Goal: Information Seeking & Learning: Learn about a topic

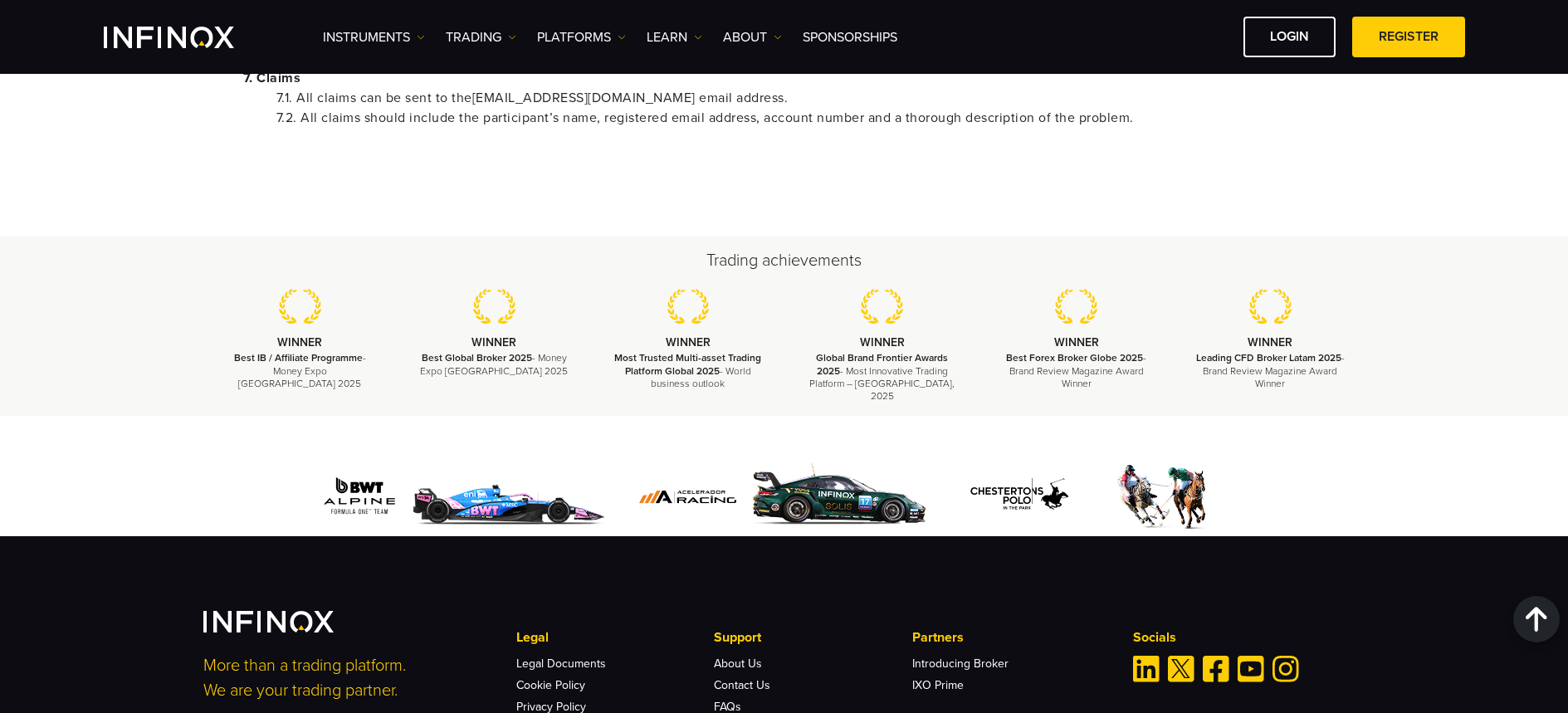
scroll to position [2094, 0]
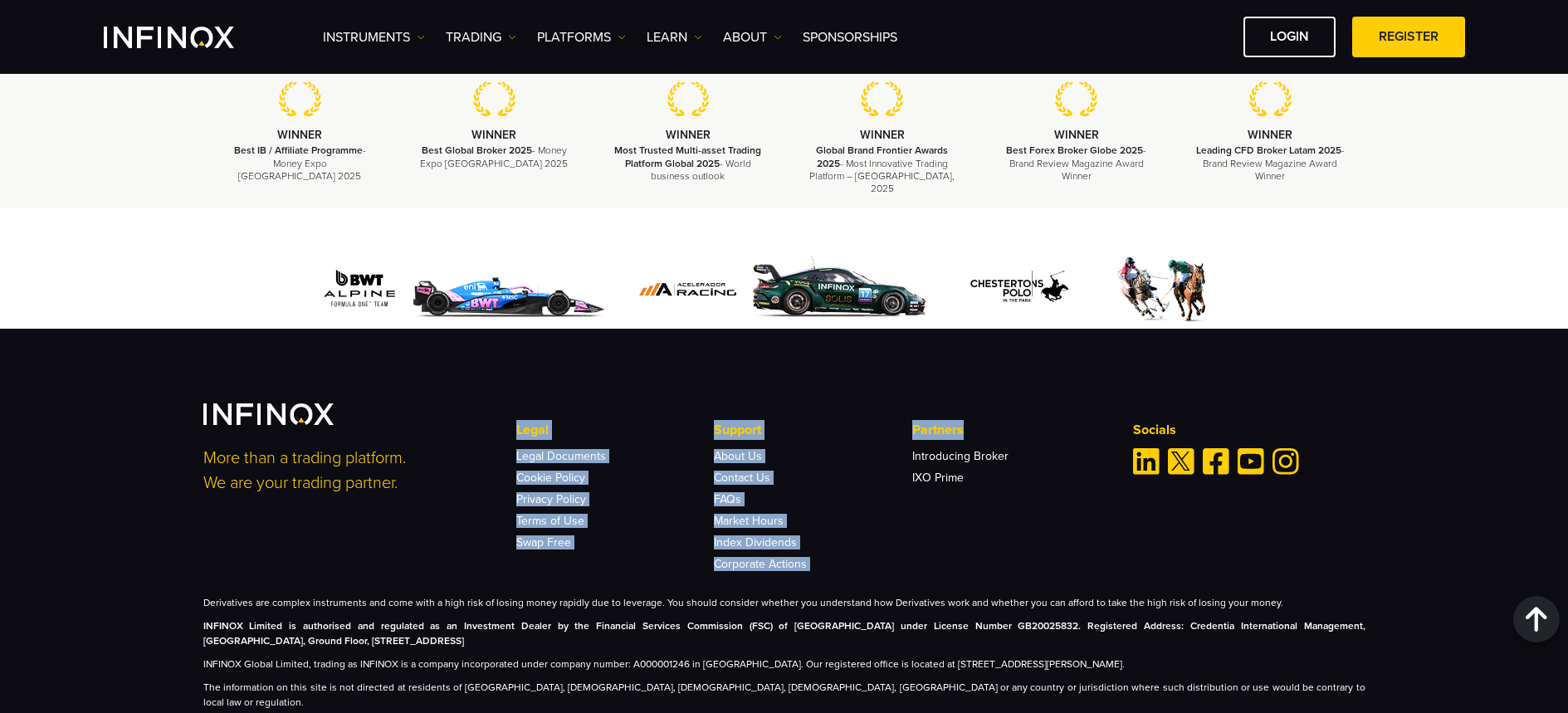
drag, startPoint x: 507, startPoint y: 416, endPoint x: 1022, endPoint y: 423, distance: 515.0
click at [1022, 423] on div "Legal Legal Documents Cookie Policy Privacy Policy Terms of Use Swap Free FAQs" at bounding box center [813, 494] width 627 height 150
click at [1019, 425] on p "Partners" at bounding box center [1010, 430] width 198 height 20
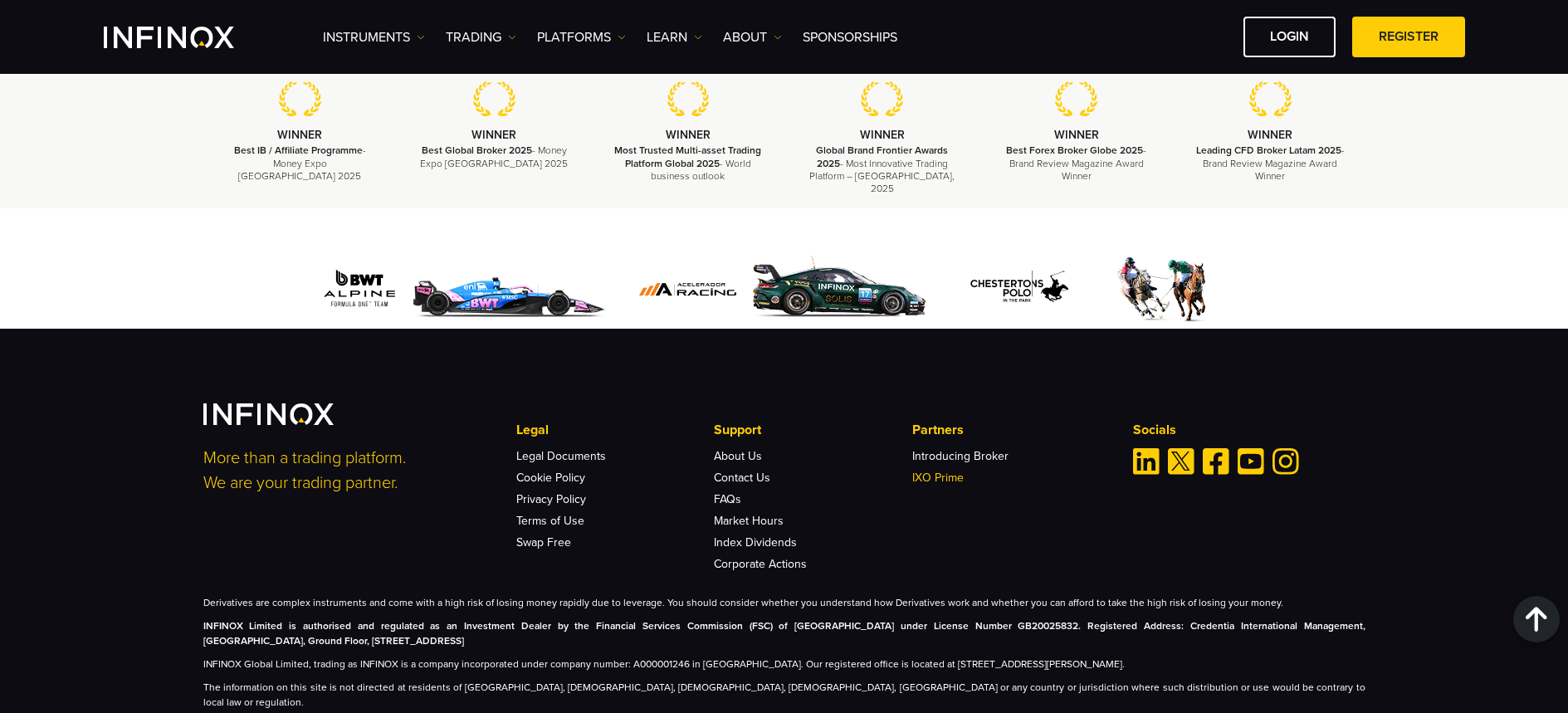
click at [946, 471] on link "IXO Prime" at bounding box center [938, 477] width 52 height 14
click at [954, 449] on link "Introducing Broker" at bounding box center [960, 455] width 96 height 14
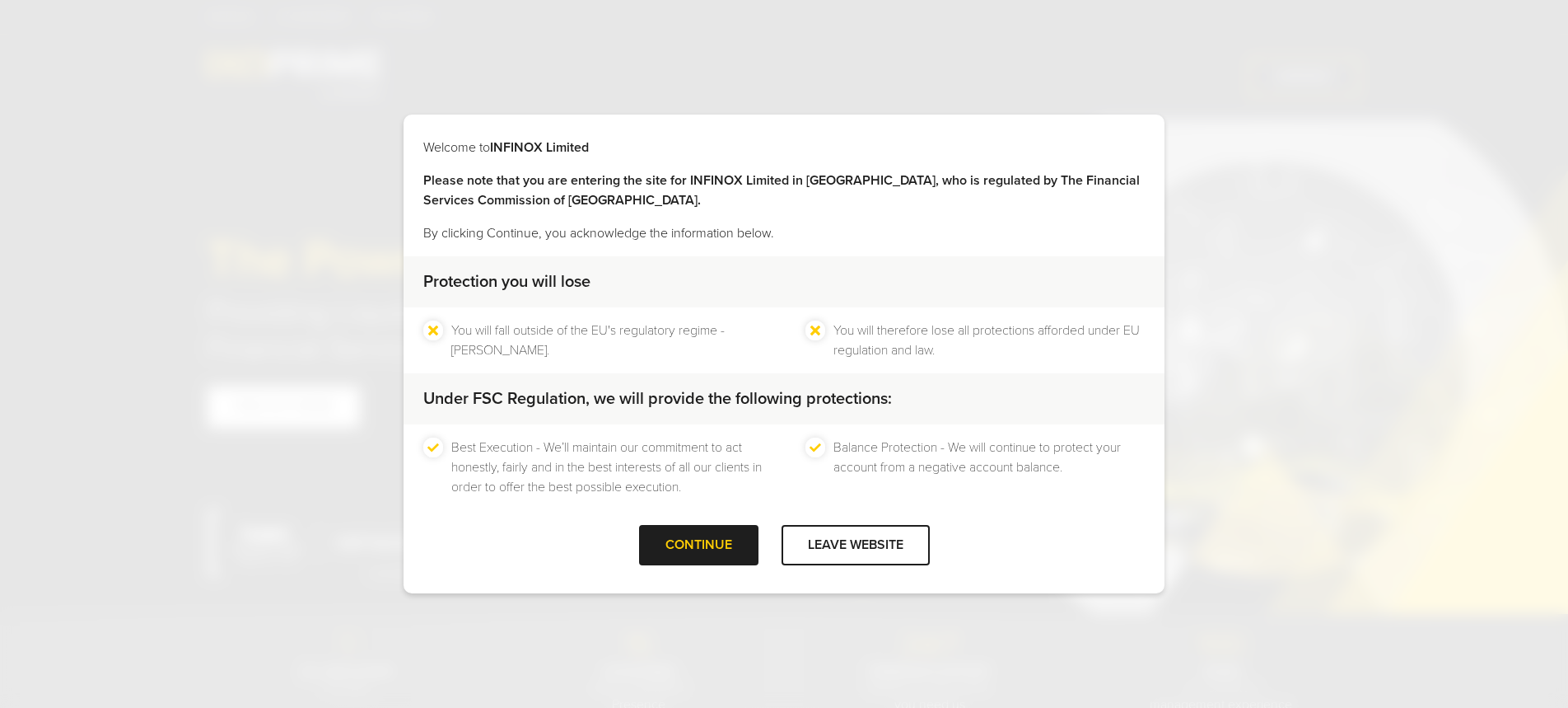
click at [739, 514] on div "Protection you will lose You will fall outside of the EU's regulatory regime - …" at bounding box center [784, 390] width 761 height 268
click at [727, 550] on div "CONTINUE" at bounding box center [699, 545] width 119 height 41
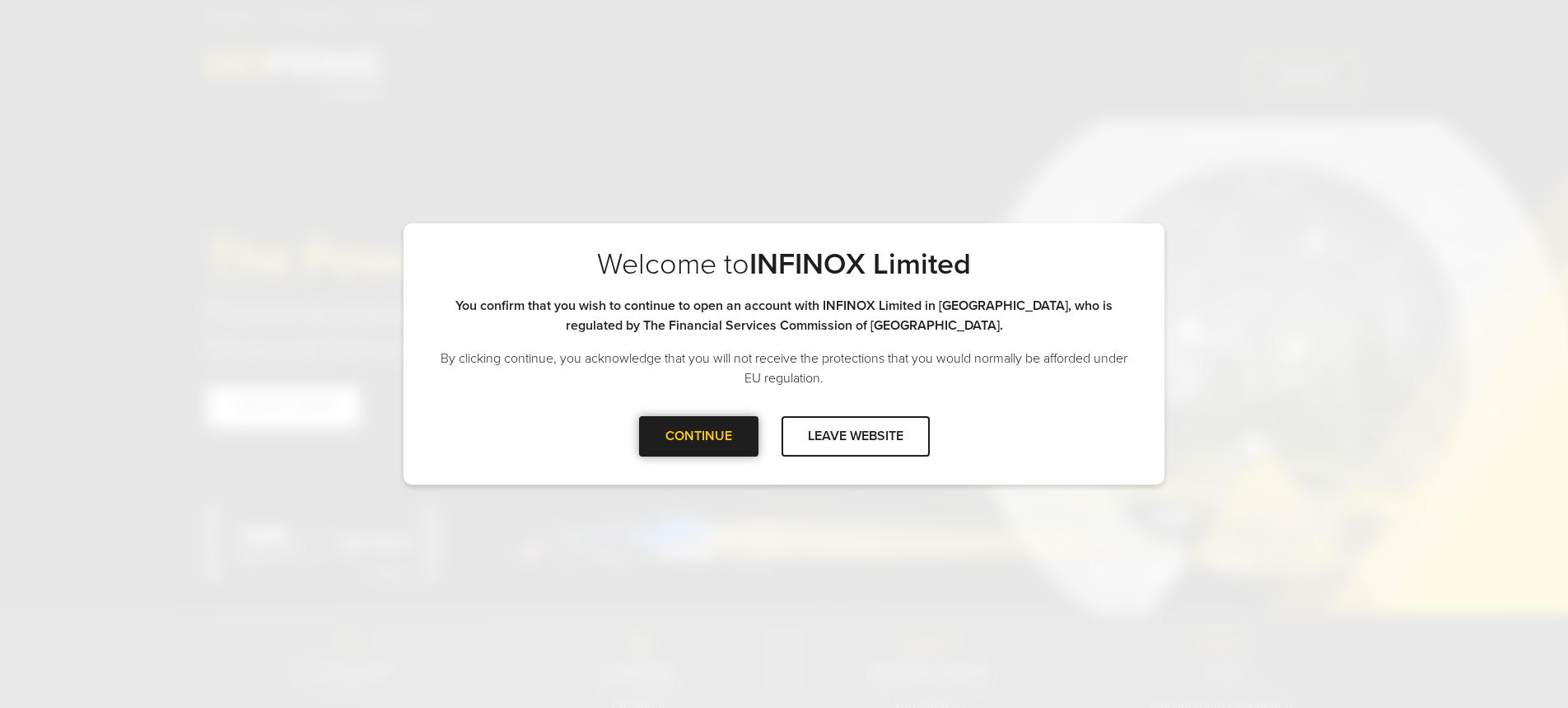
click at [698, 436] on div at bounding box center [698, 436] width 0 height 0
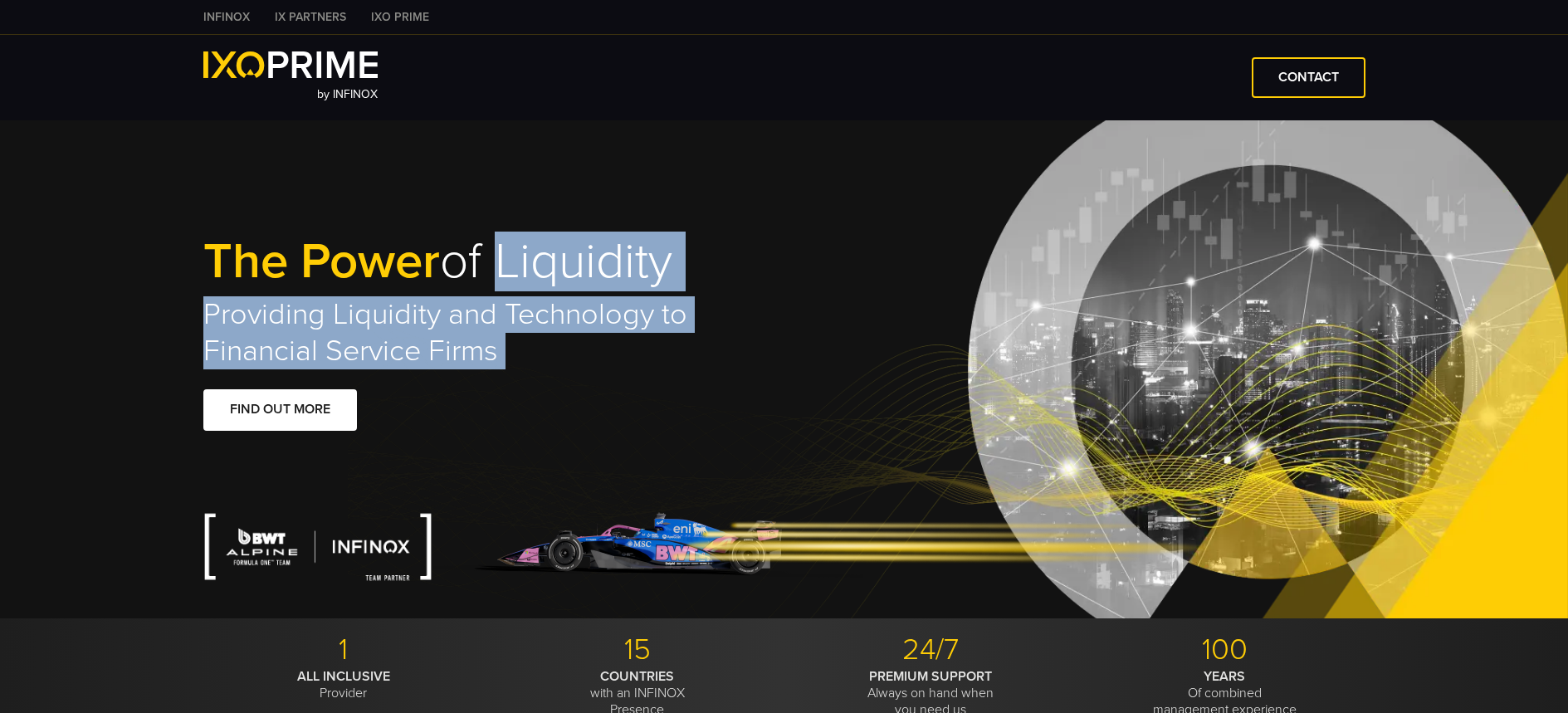
drag, startPoint x: 500, startPoint y: 279, endPoint x: 638, endPoint y: 367, distance: 163.7
click at [643, 371] on div "The Power of Liquidity Providing Liquidity and Technology to Financial Service …" at bounding box center [494, 369] width 582 height 267
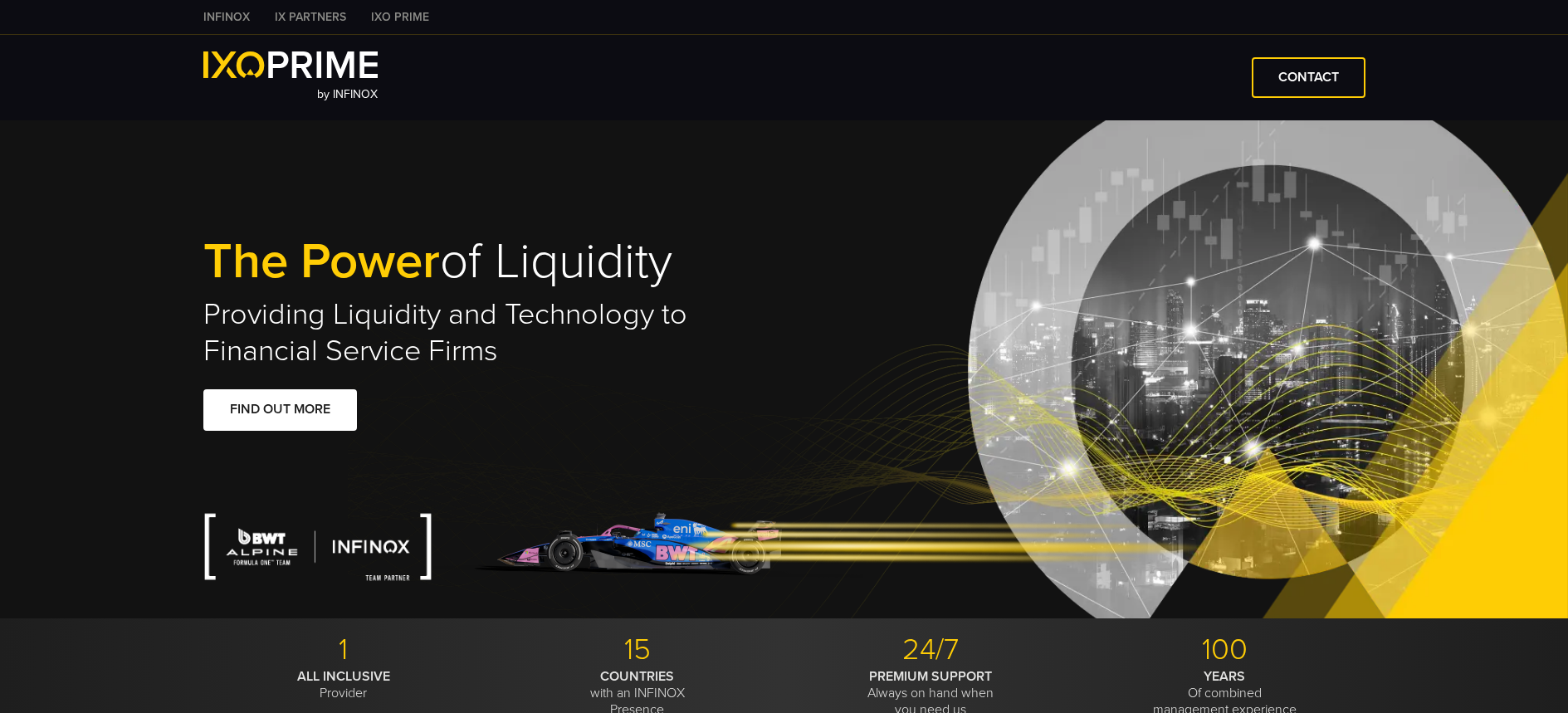
click at [630, 370] on div "The Power of Liquidity Providing Liquidity and Technology to Financial Service …" at bounding box center [494, 369] width 582 height 267
click at [689, 547] on img at bounding box center [821, 546] width 778 height 70
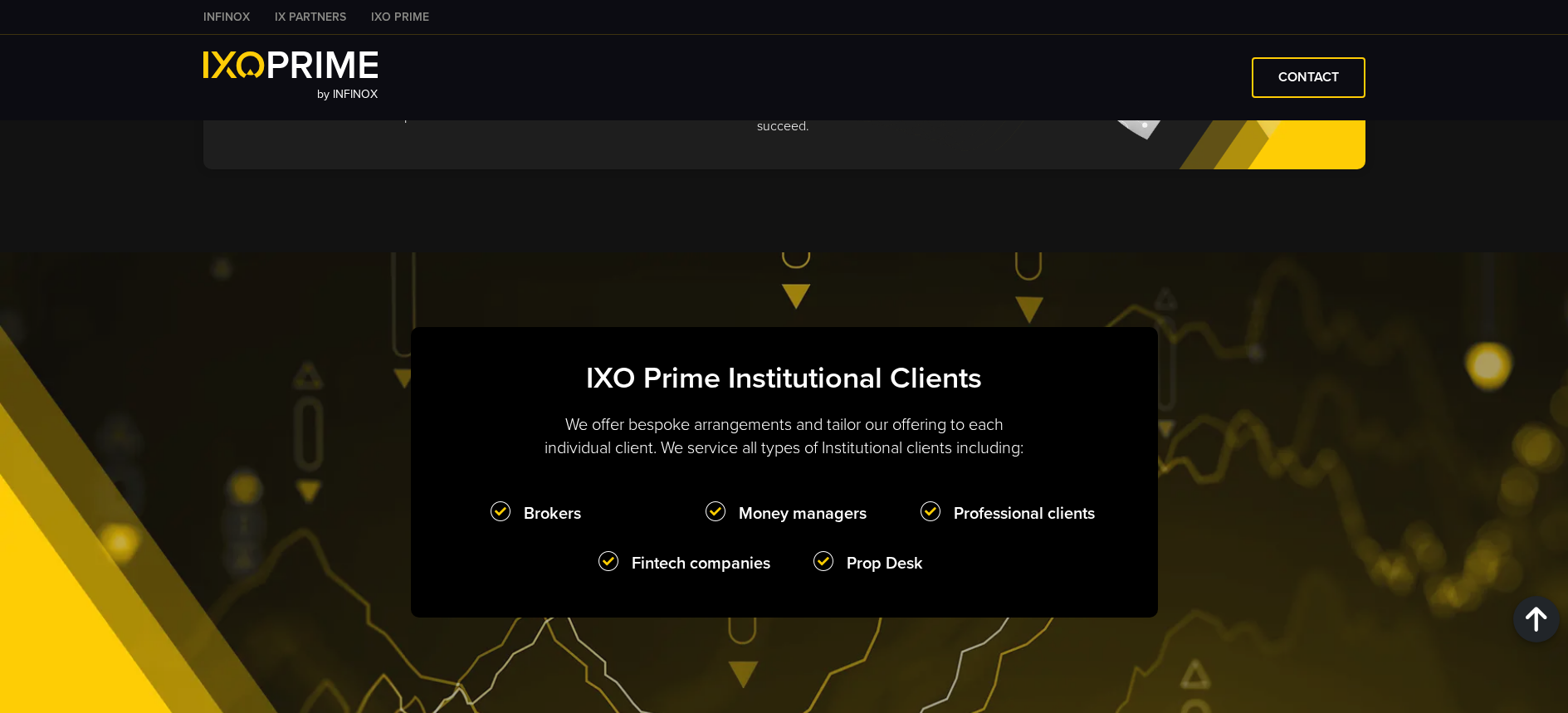
scroll to position [1295, 0]
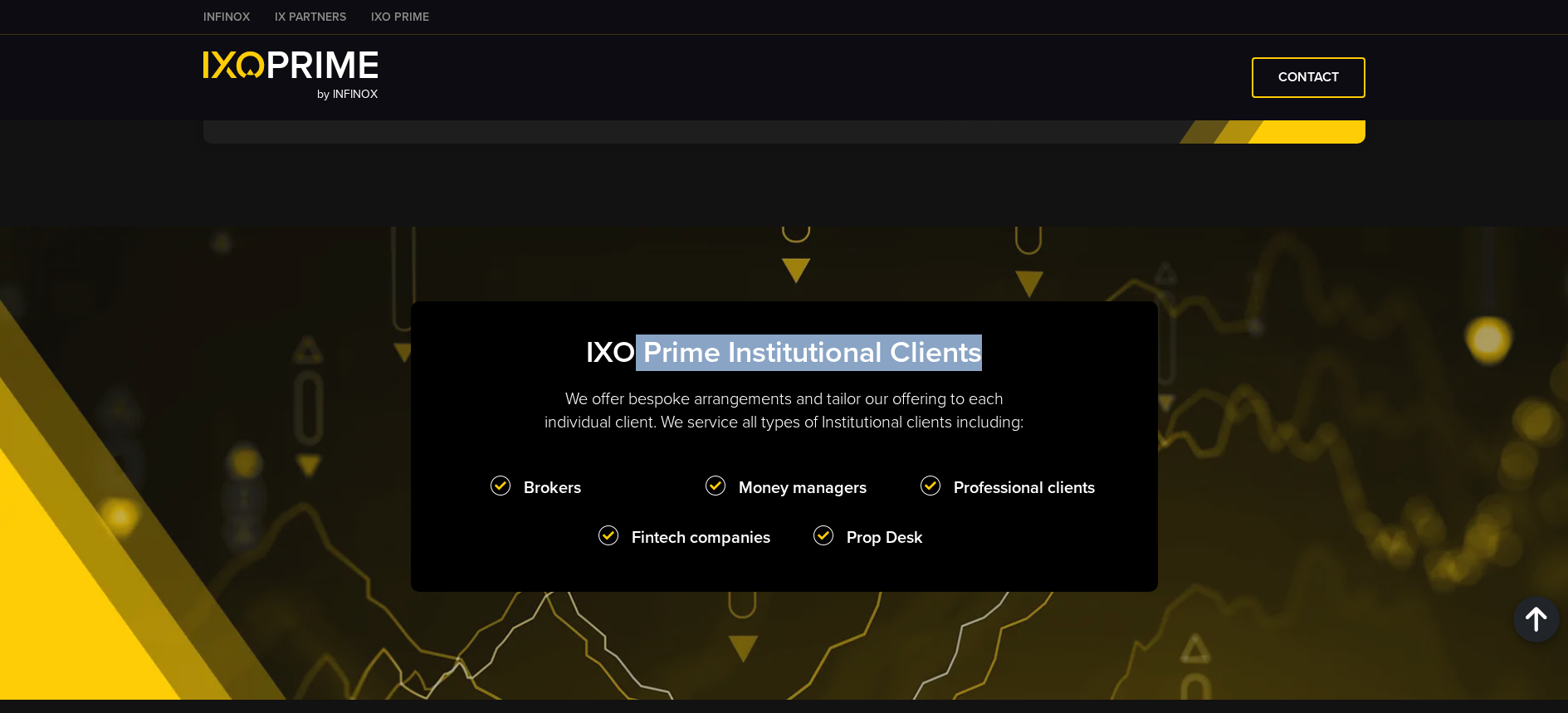
drag, startPoint x: 630, startPoint y: 359, endPoint x: 1041, endPoint y: 385, distance: 411.8
click at [1040, 371] on h2 "IXO Prime Institutional Clients" at bounding box center [784, 352] width 681 height 36
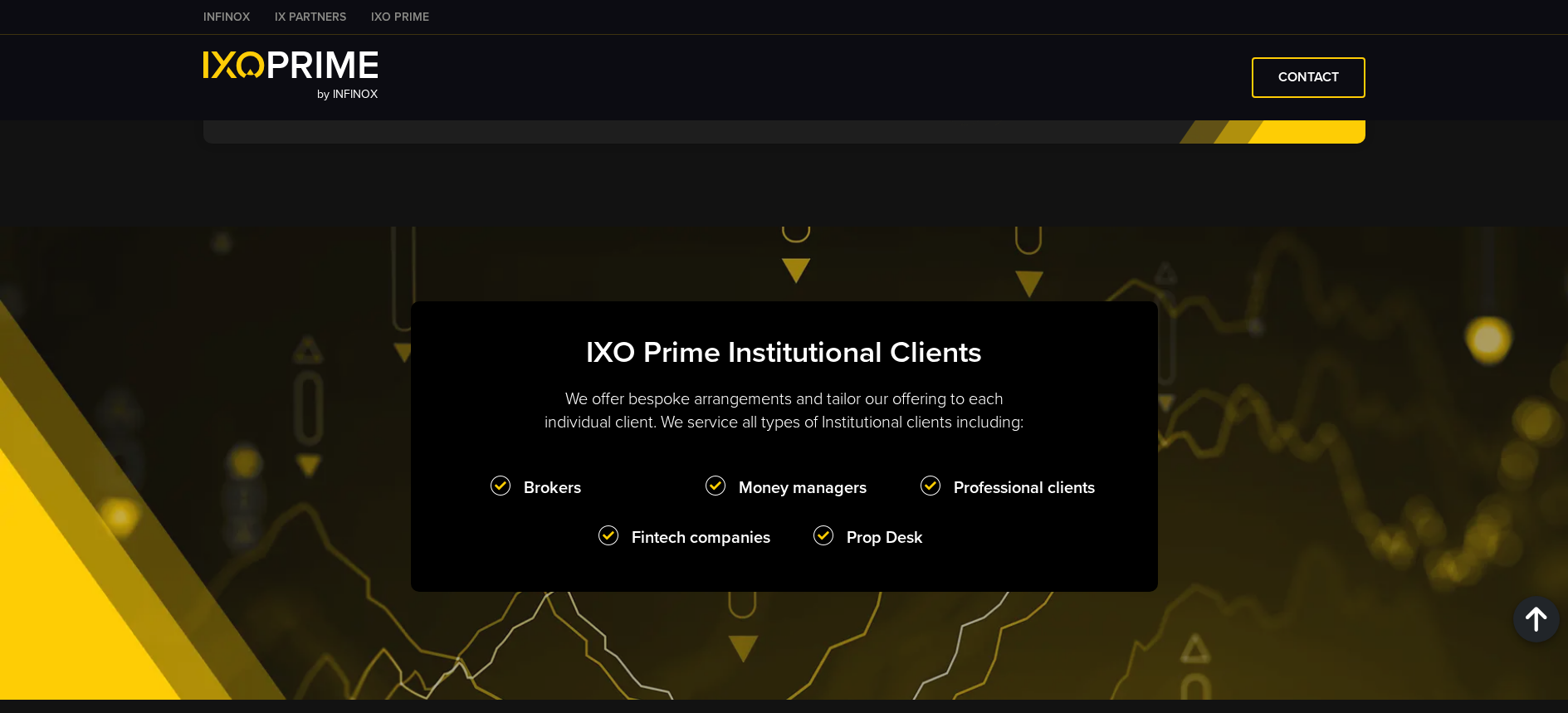
click at [1042, 400] on div "IXO Prime Institutional Clients We offer bespoke arrangements and tailor our of…" at bounding box center [784, 447] width 747 height 290
click at [758, 500] on strong "Money managers" at bounding box center [805, 488] width 199 height 25
click at [759, 500] on strong "Money managers" at bounding box center [805, 488] width 199 height 25
click at [721, 500] on strong "Money managers" at bounding box center [805, 488] width 199 height 25
click at [634, 550] on strong "Fintech companies" at bounding box center [698, 537] width 199 height 25
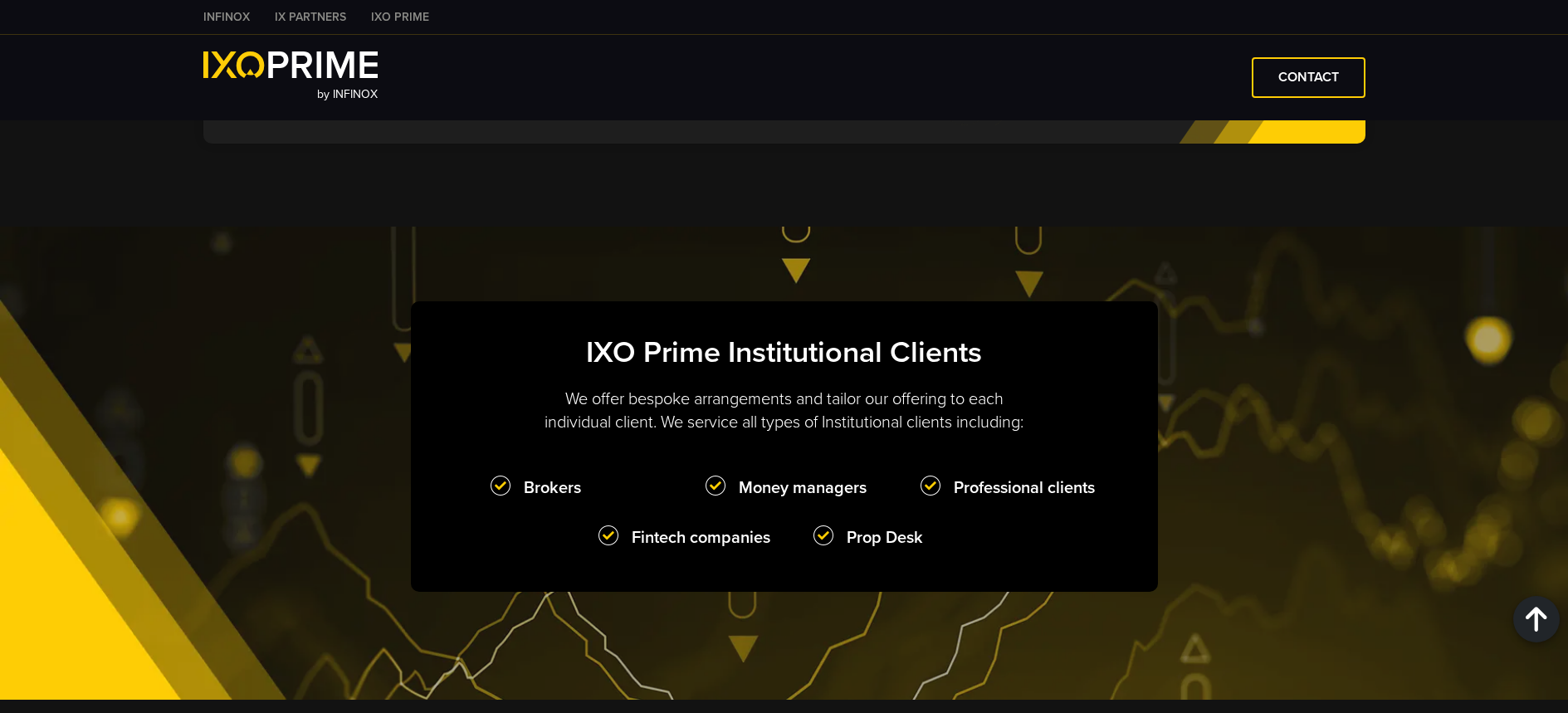
click at [803, 553] on ul "Brokers Money managers Professional clients Fintech companies Prop Desk" at bounding box center [805, 516] width 639 height 83
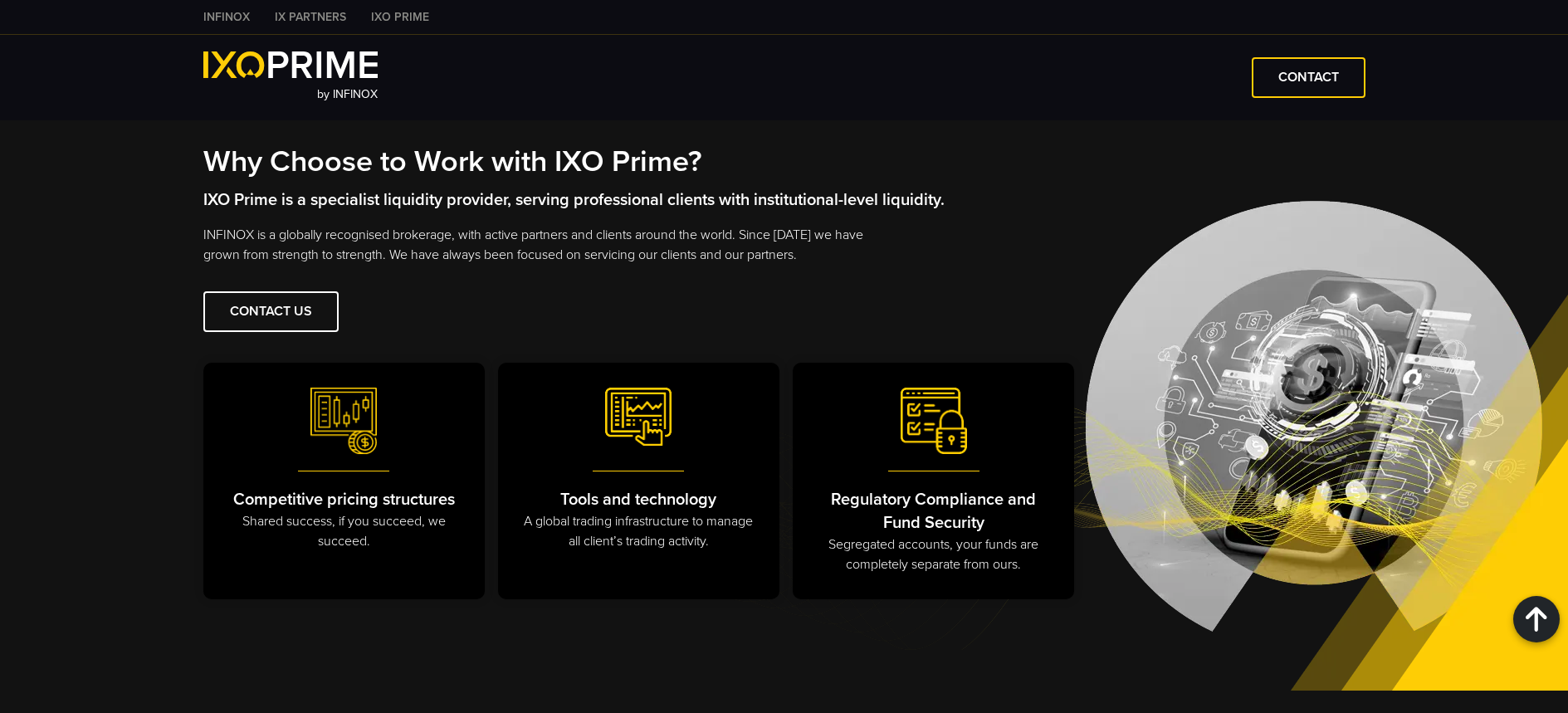
scroll to position [1928, 0]
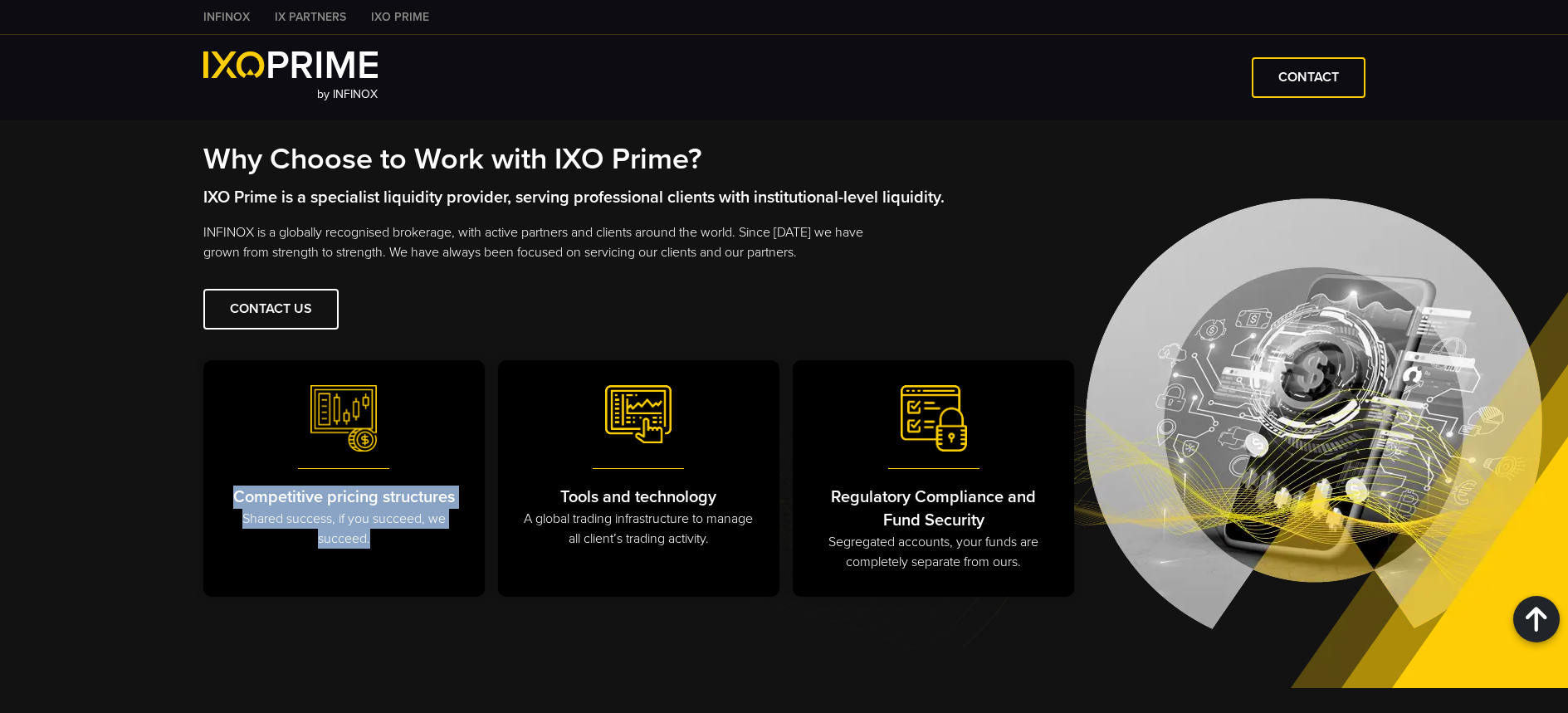
drag, startPoint x: 228, startPoint y: 516, endPoint x: 450, endPoint y: 557, distance: 225.8
click at [449, 557] on div "Competitive pricing structures Shared success, if you succeed, we succeed." at bounding box center [345, 478] width 283 height 237
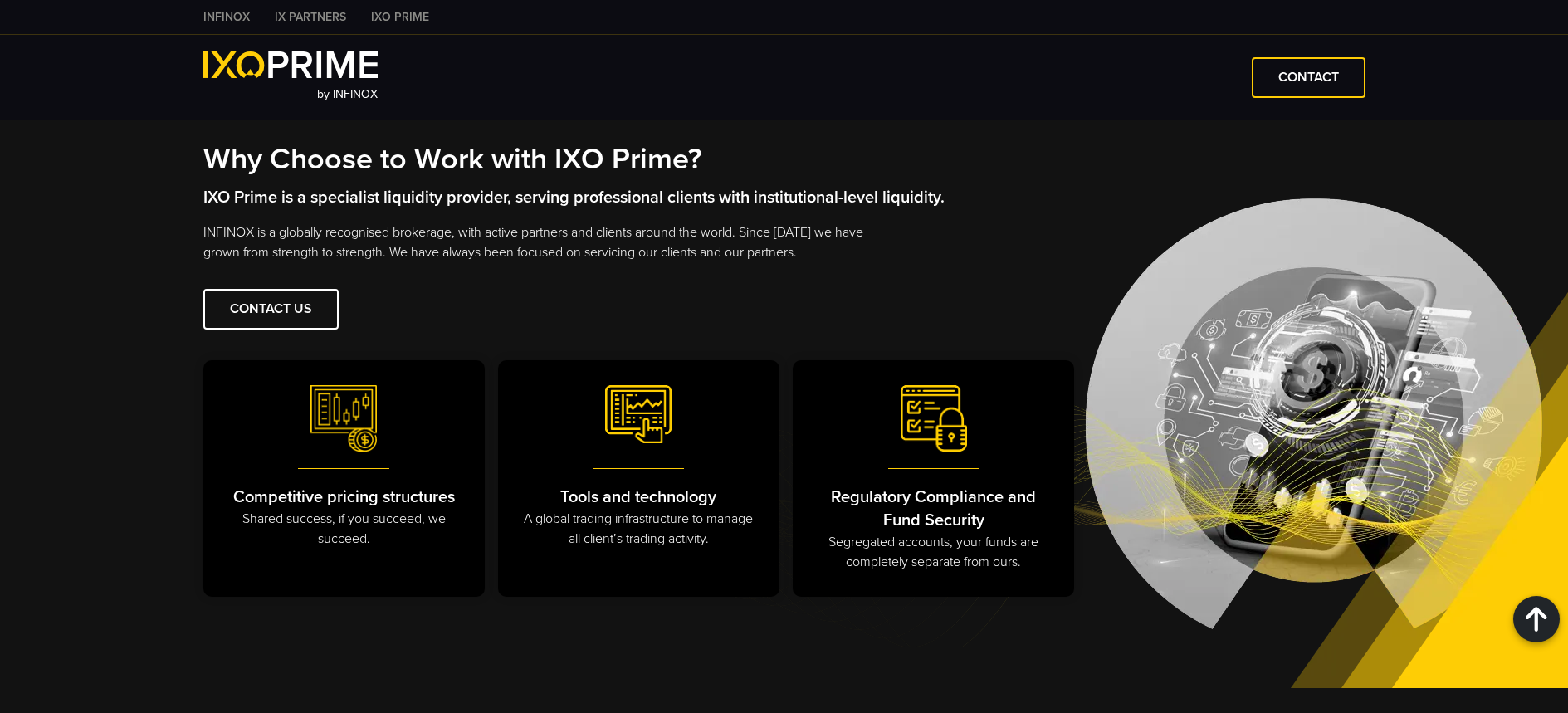
drag, startPoint x: 671, startPoint y: 558, endPoint x: 681, endPoint y: 557, distance: 10.0
click at [675, 549] on p "A global trading infrastructure to manage all client’s trading activity." at bounding box center [639, 529] width 232 height 40
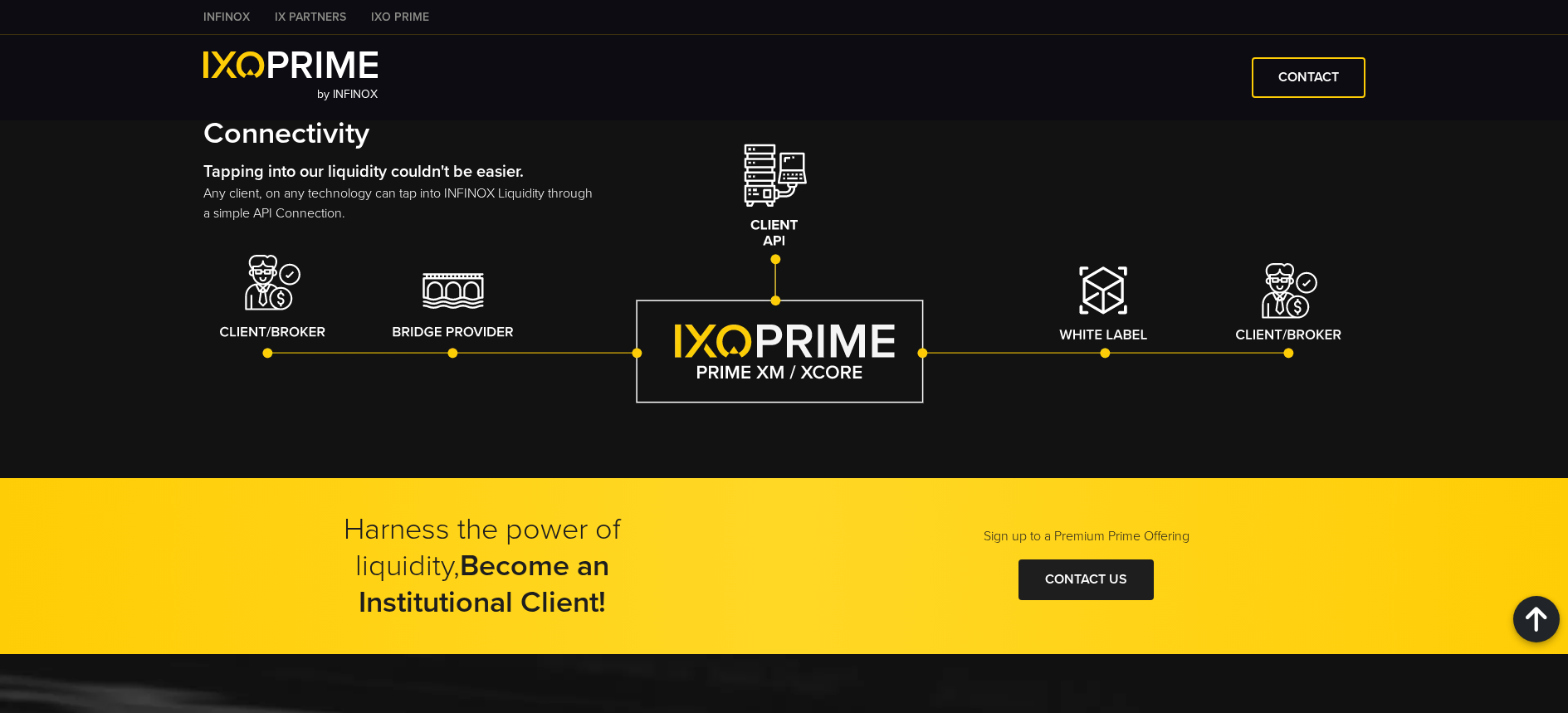
scroll to position [2593, 0]
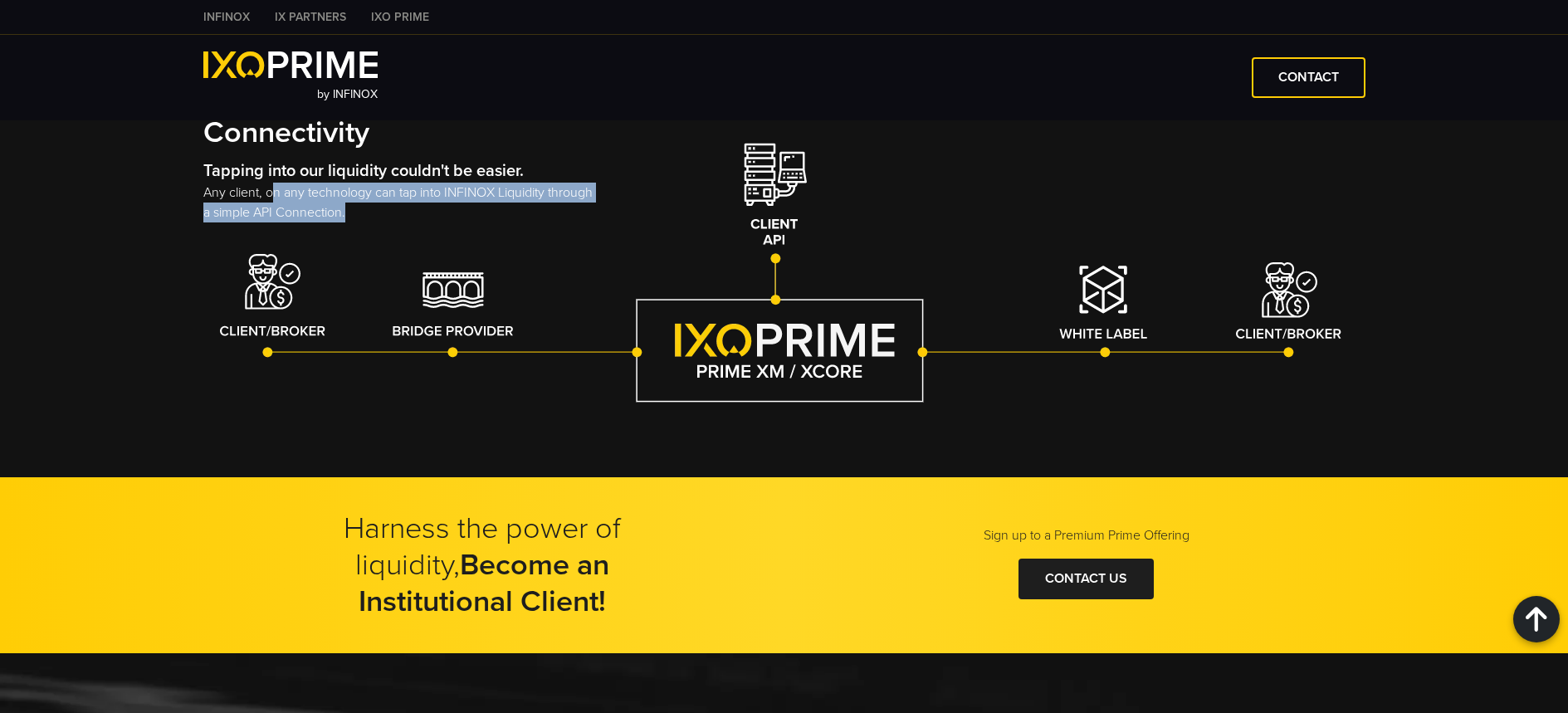
drag, startPoint x: 297, startPoint y: 215, endPoint x: 357, endPoint y: 232, distance: 62.4
click at [356, 222] on p "Any client, on any technology can tap into INFINOX Liquidity through a simple A…" at bounding box center [402, 202] width 398 height 40
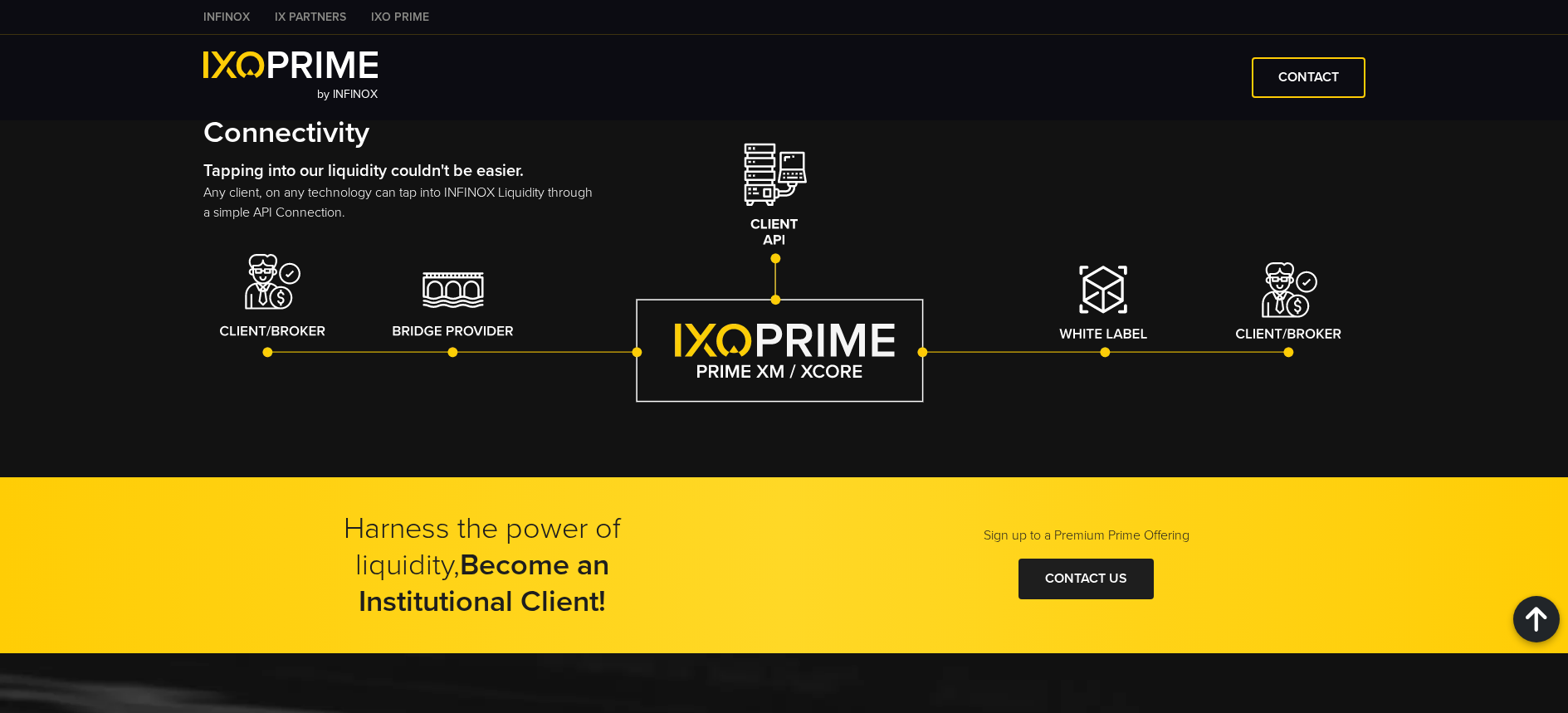
click at [355, 219] on p "Any client, on any technology can tap into INFINOX Liquidity through a simple A…" at bounding box center [402, 202] width 398 height 40
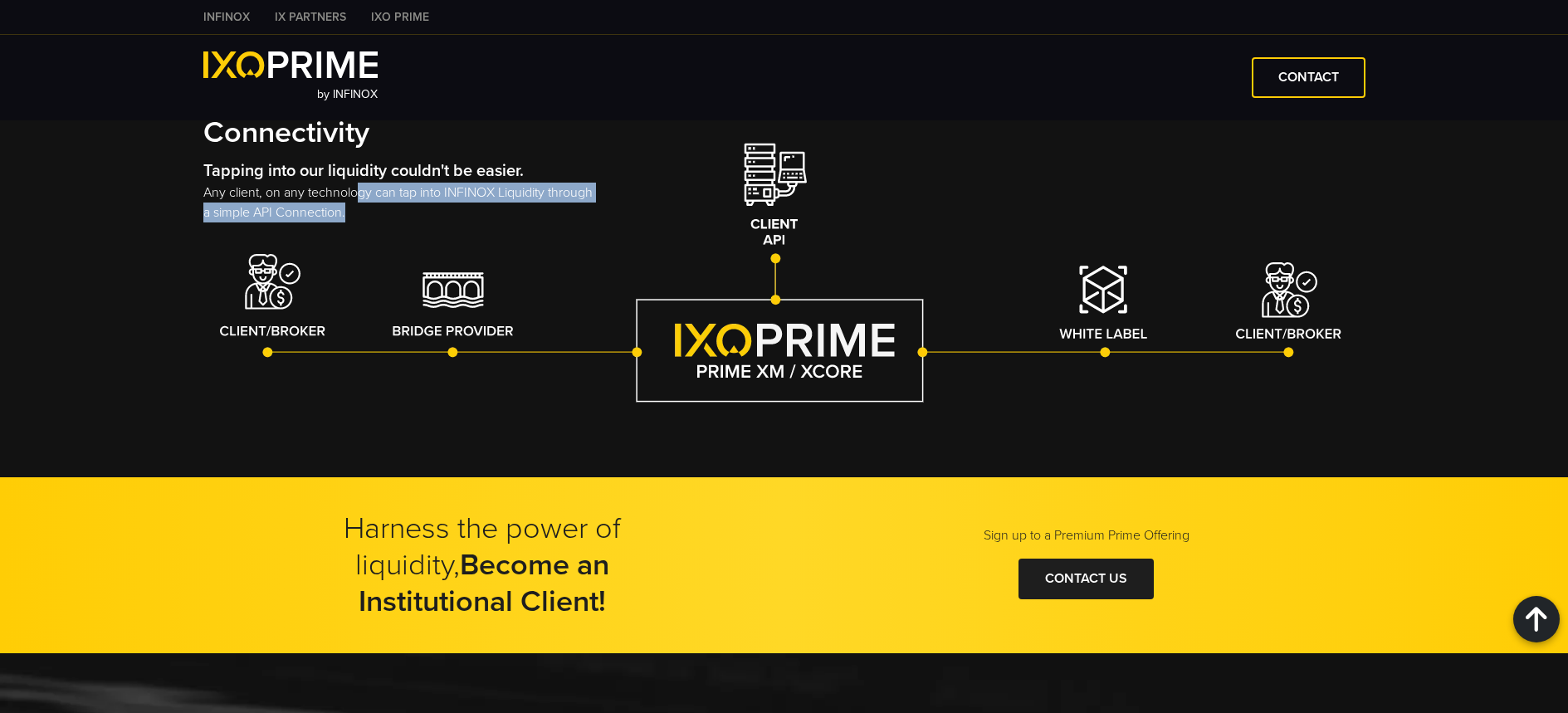
drag, startPoint x: 358, startPoint y: 216, endPoint x: 412, endPoint y: 228, distance: 55.3
click at [412, 222] on p "Any client, on any technology can tap into INFINOX Liquidity through a simple A…" at bounding box center [402, 202] width 398 height 40
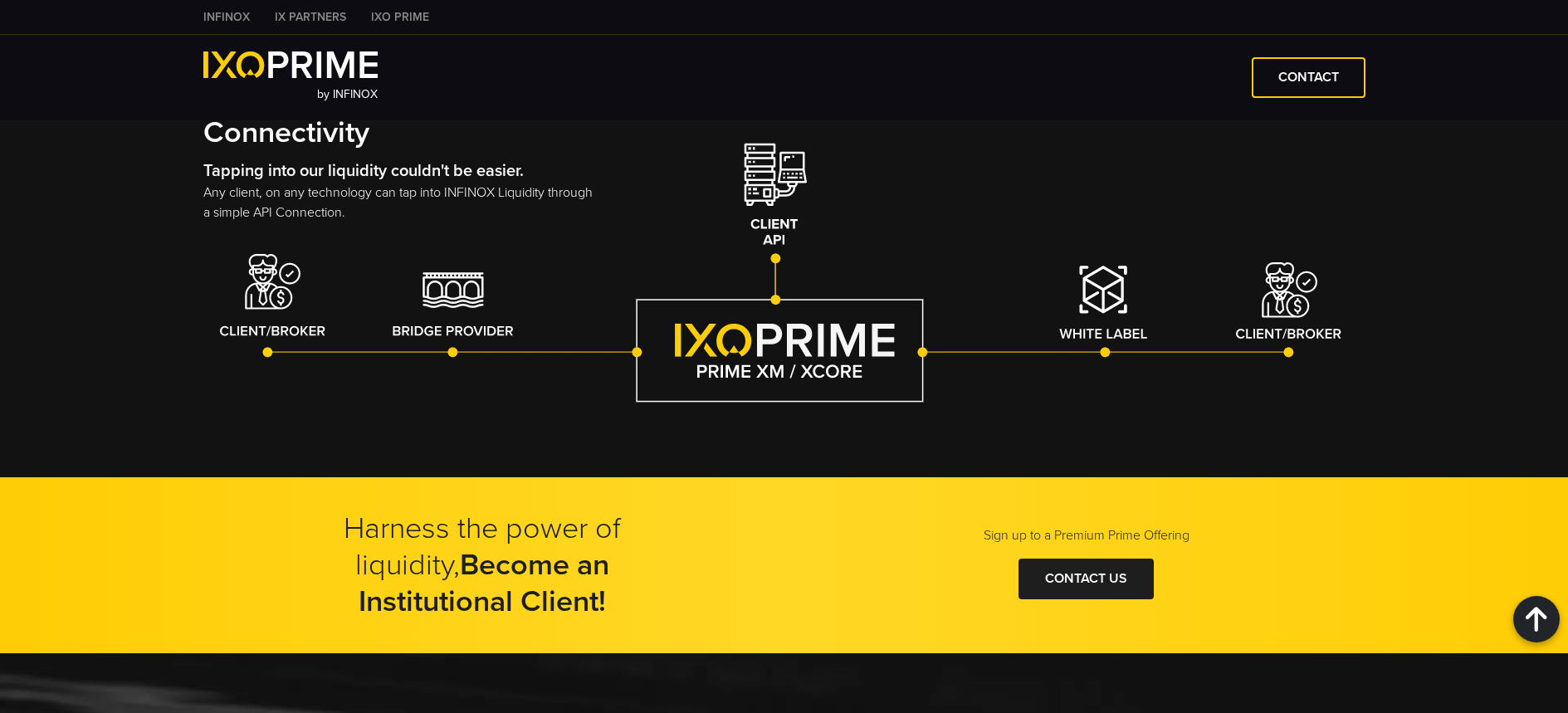
drag, startPoint x: 507, startPoint y: 241, endPoint x: 486, endPoint y: 241, distance: 21.0
click at [498, 222] on p "Any client, on any technology can tap into INFINOX Liquidity through a simple A…" at bounding box center [402, 202] width 398 height 40
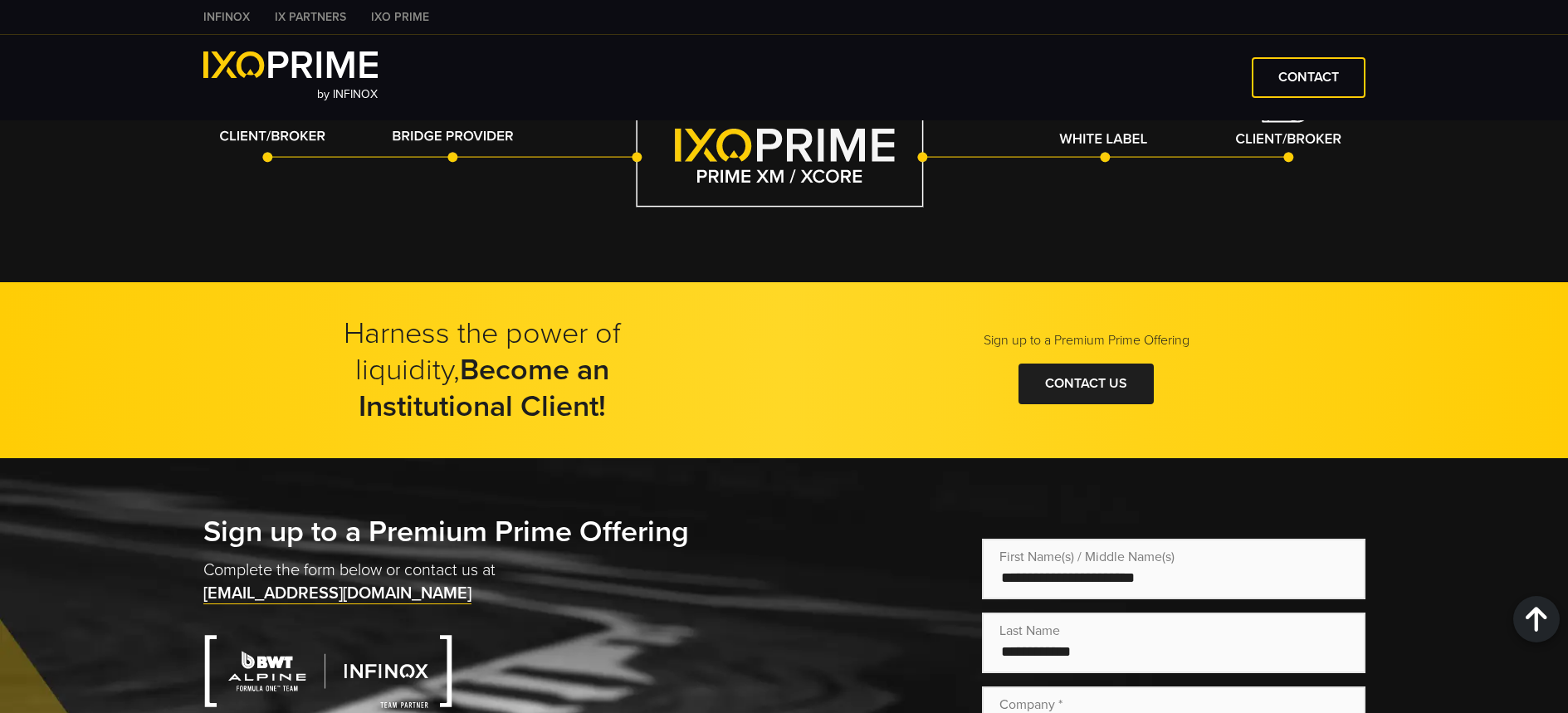
scroll to position [2840, 0]
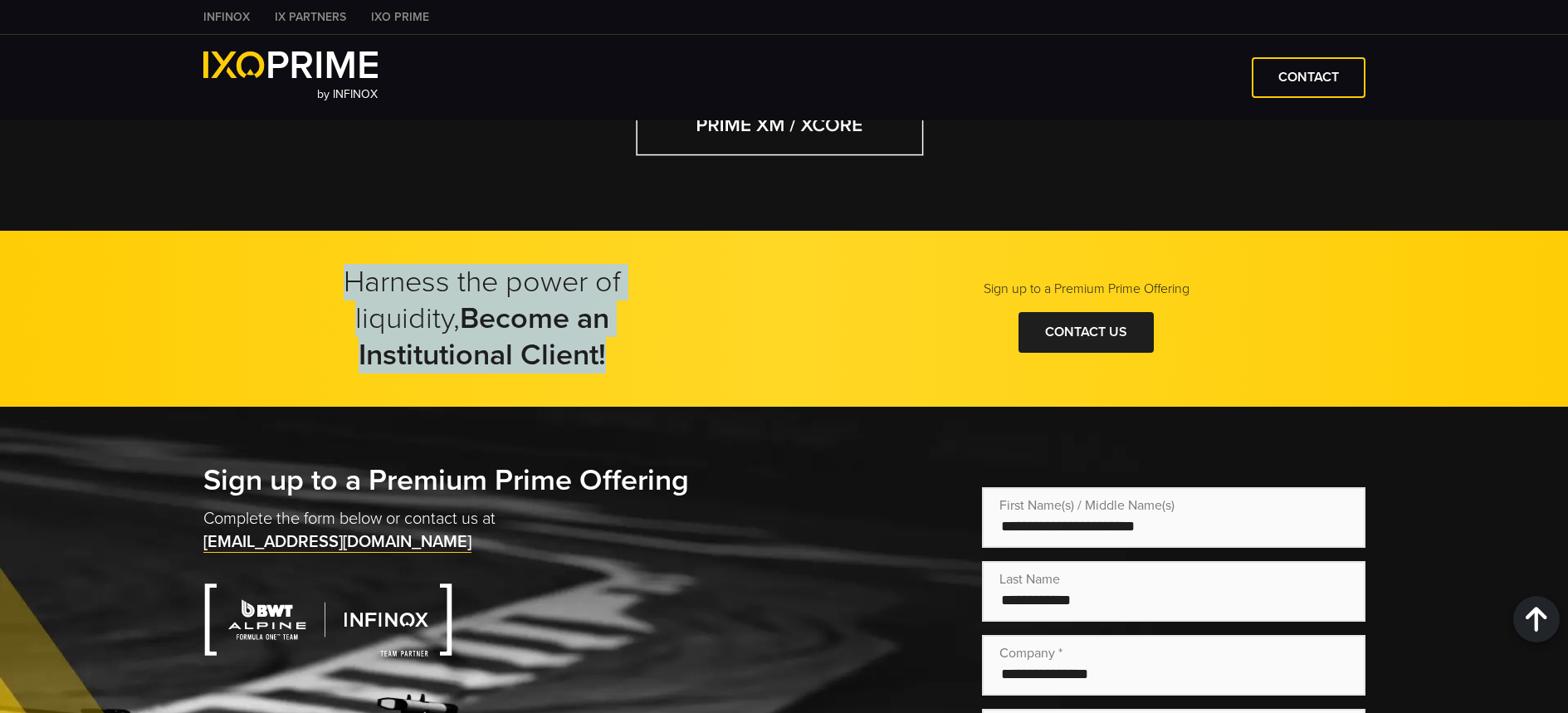
drag, startPoint x: 270, startPoint y: 299, endPoint x: 706, endPoint y: 338, distance: 437.7
click at [734, 343] on div "Harness the power of liquidity, Become an Institutional Client!" at bounding box center [482, 318] width 558 height 110
click at [689, 340] on h2 "Harness the power of liquidity, Become an Institutional Client!" at bounding box center [482, 318] width 415 height 110
drag, startPoint x: 589, startPoint y: 316, endPoint x: 326, endPoint y: 289, distance: 264.4
click at [326, 289] on h2 "Harness the power of liquidity, Become an Institutional Client!" at bounding box center [482, 318] width 415 height 110
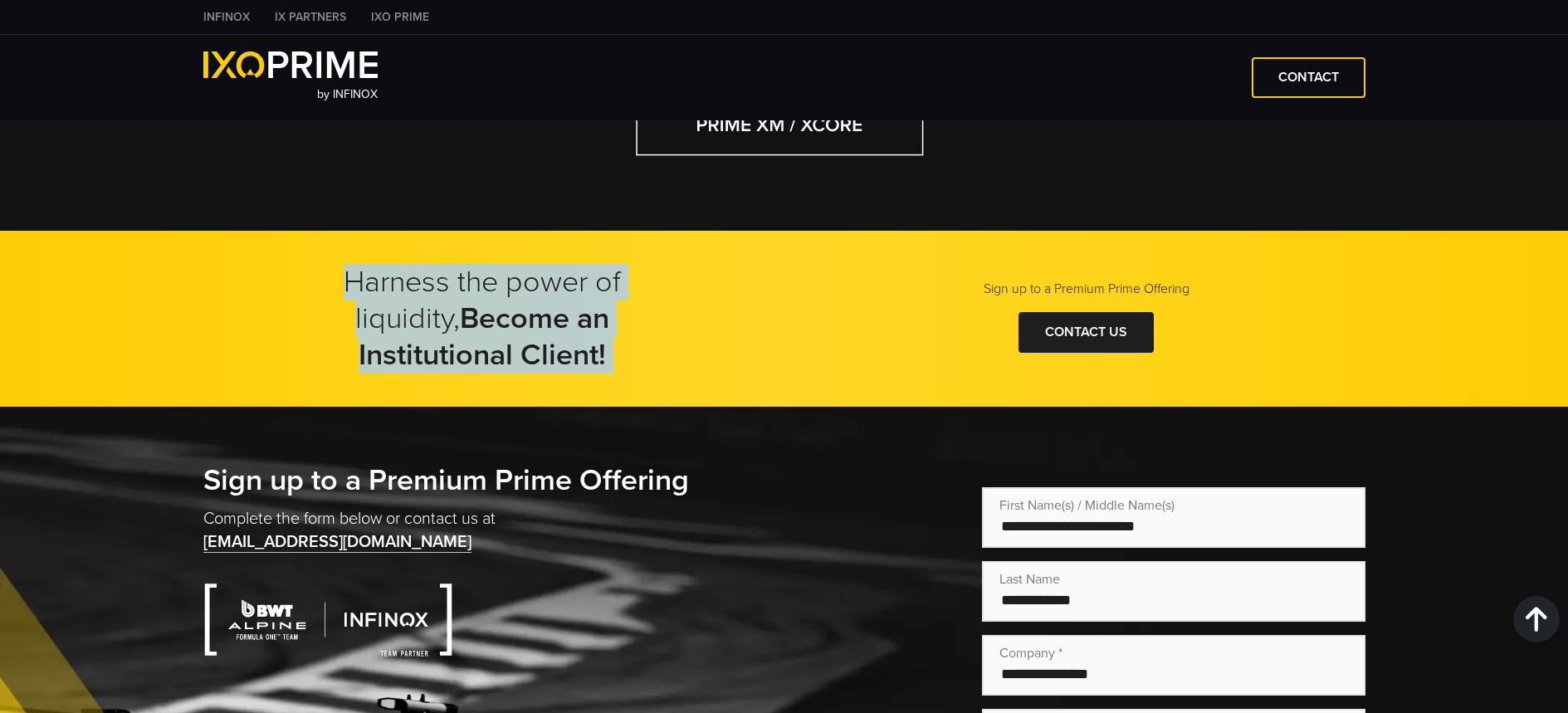
scroll to position [0, 0]
drag, startPoint x: 279, startPoint y: 304, endPoint x: 704, endPoint y: 362, distance: 428.9
click at [705, 363] on div "Harness the power of liquidity, Become an Institutional Client! Sign up to a Pr…" at bounding box center [785, 318] width 1196 height 110
click at [685, 359] on div at bounding box center [685, 359] width 0 height 0
click at [702, 342] on div "Harness the power of liquidity, Become an Institutional Client!" at bounding box center [482, 318] width 558 height 110
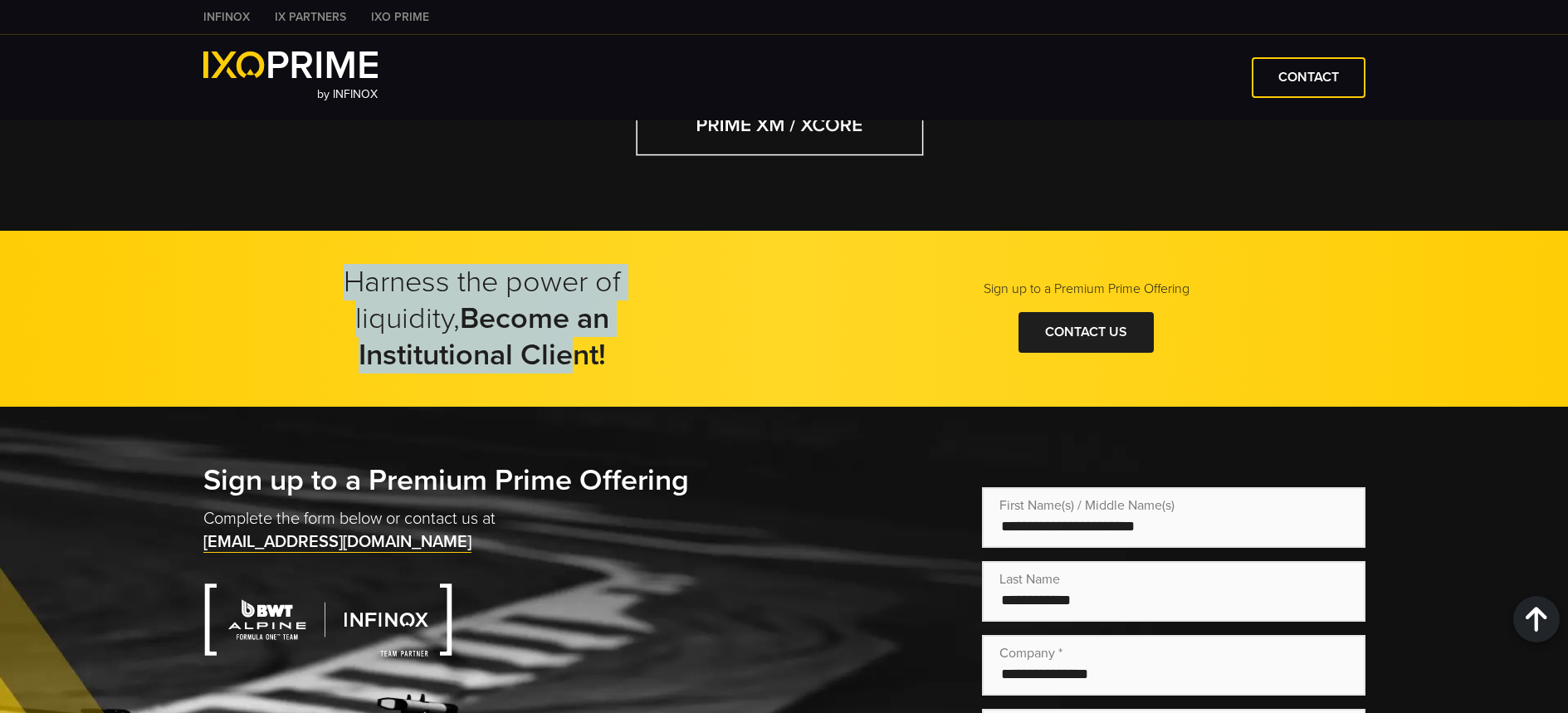
drag, startPoint x: 415, startPoint y: 285, endPoint x: 78, endPoint y: 281, distance: 337.0
click at [79, 281] on div "Harness the power of liquidity, Become an Institutional Client! Sign up to a Pr…" at bounding box center [784, 319] width 1568 height 176
click at [180, 267] on div "Harness the power of liquidity, Become an Institutional Client! Sign up to a Pr…" at bounding box center [784, 319] width 1568 height 176
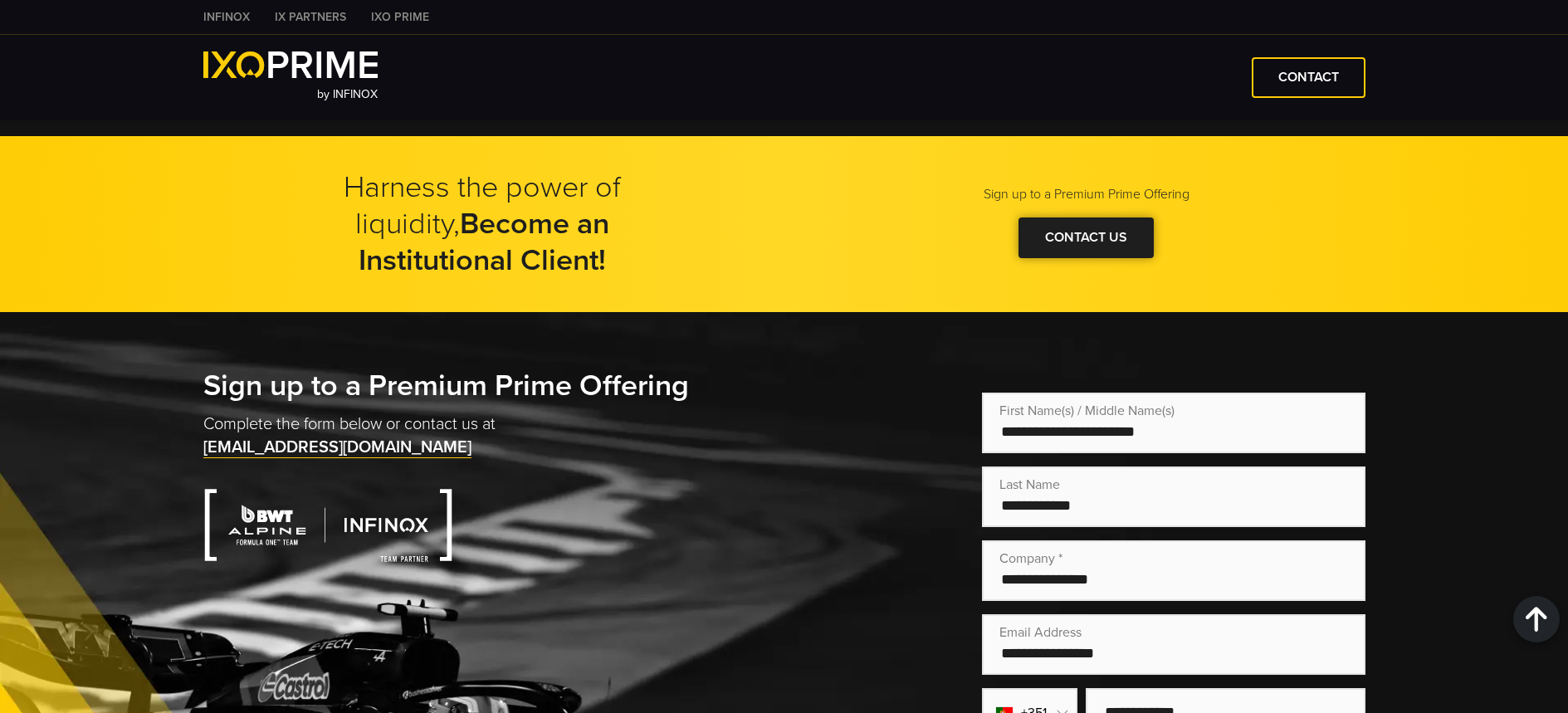
click at [1061, 230] on link "Contact Us" at bounding box center [1087, 238] width 136 height 41
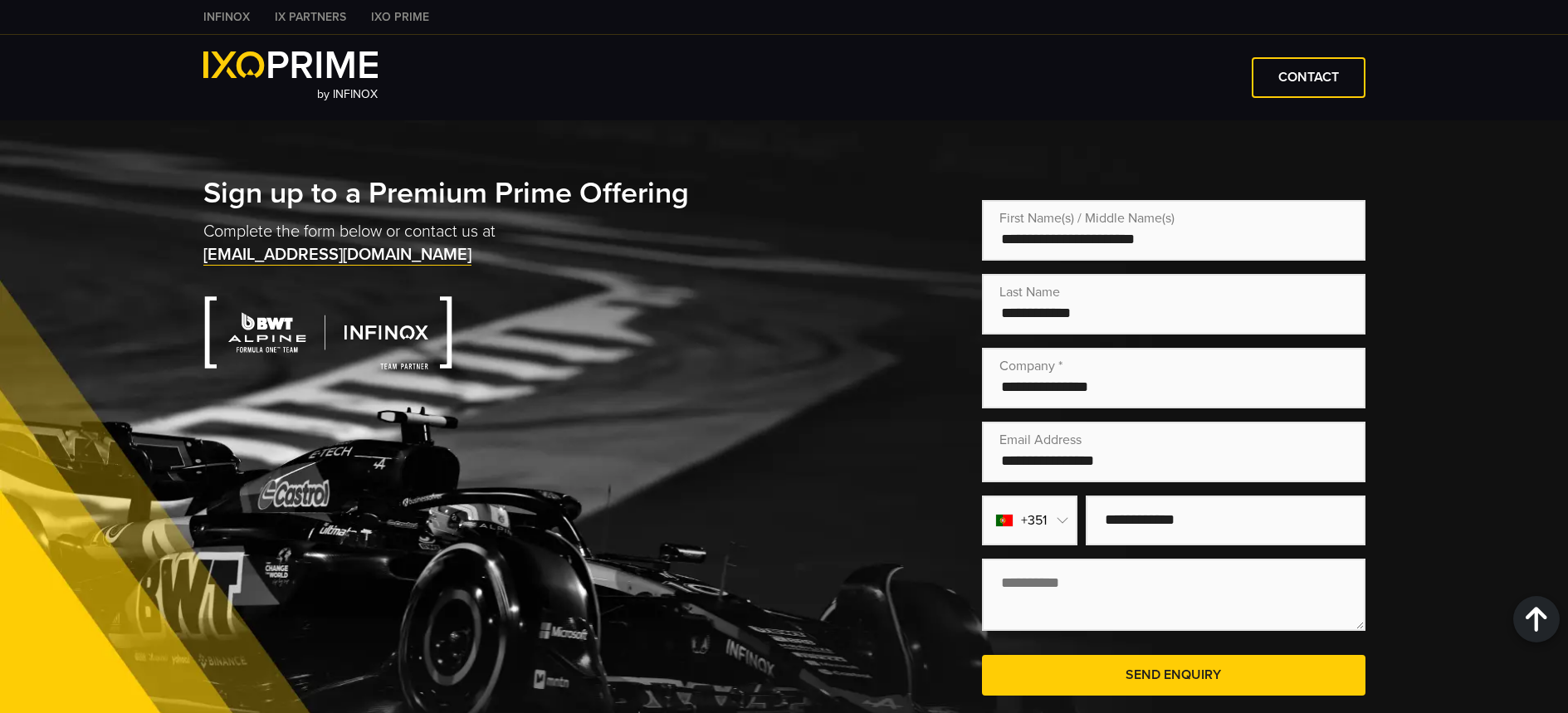
scroll to position [3105, 0]
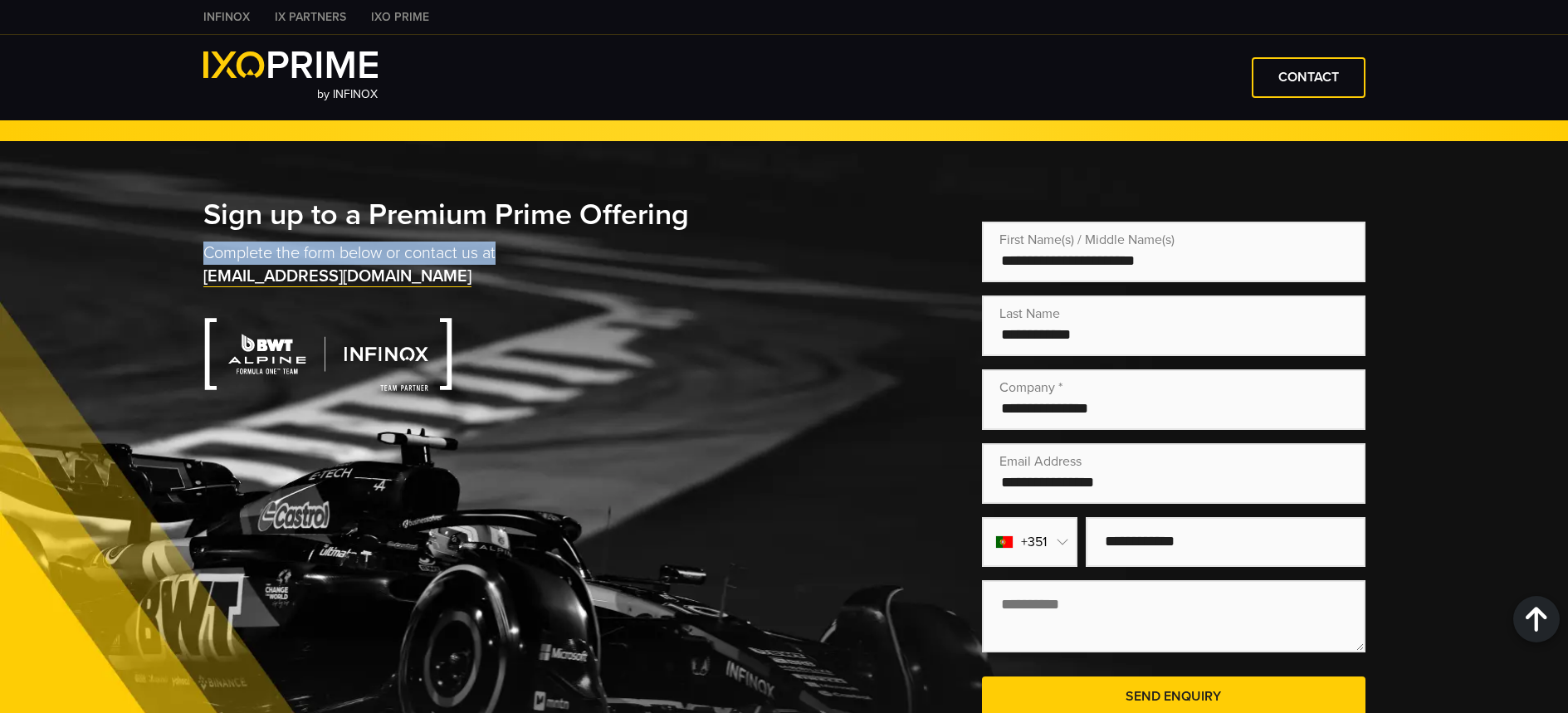
drag, startPoint x: 189, startPoint y: 238, endPoint x: 556, endPoint y: 248, distance: 367.1
click at [556, 248] on div "Sign up to a Premium Prime Offering Complete the form below or contact us at [E…" at bounding box center [785, 466] width 1196 height 539
click at [363, 266] on link "[EMAIL_ADDRESS][DOMAIN_NAME]" at bounding box center [337, 277] width 268 height 21
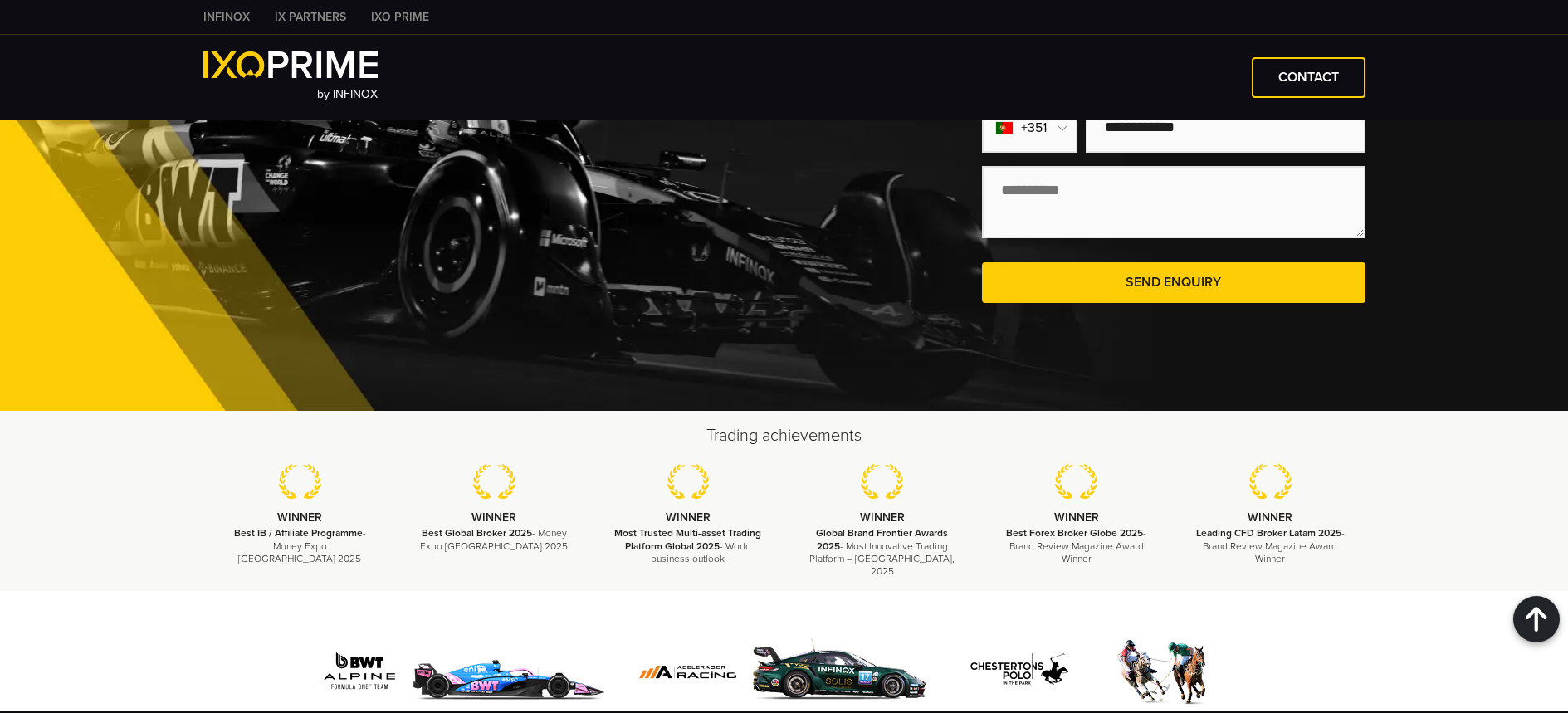
scroll to position [3623, 0]
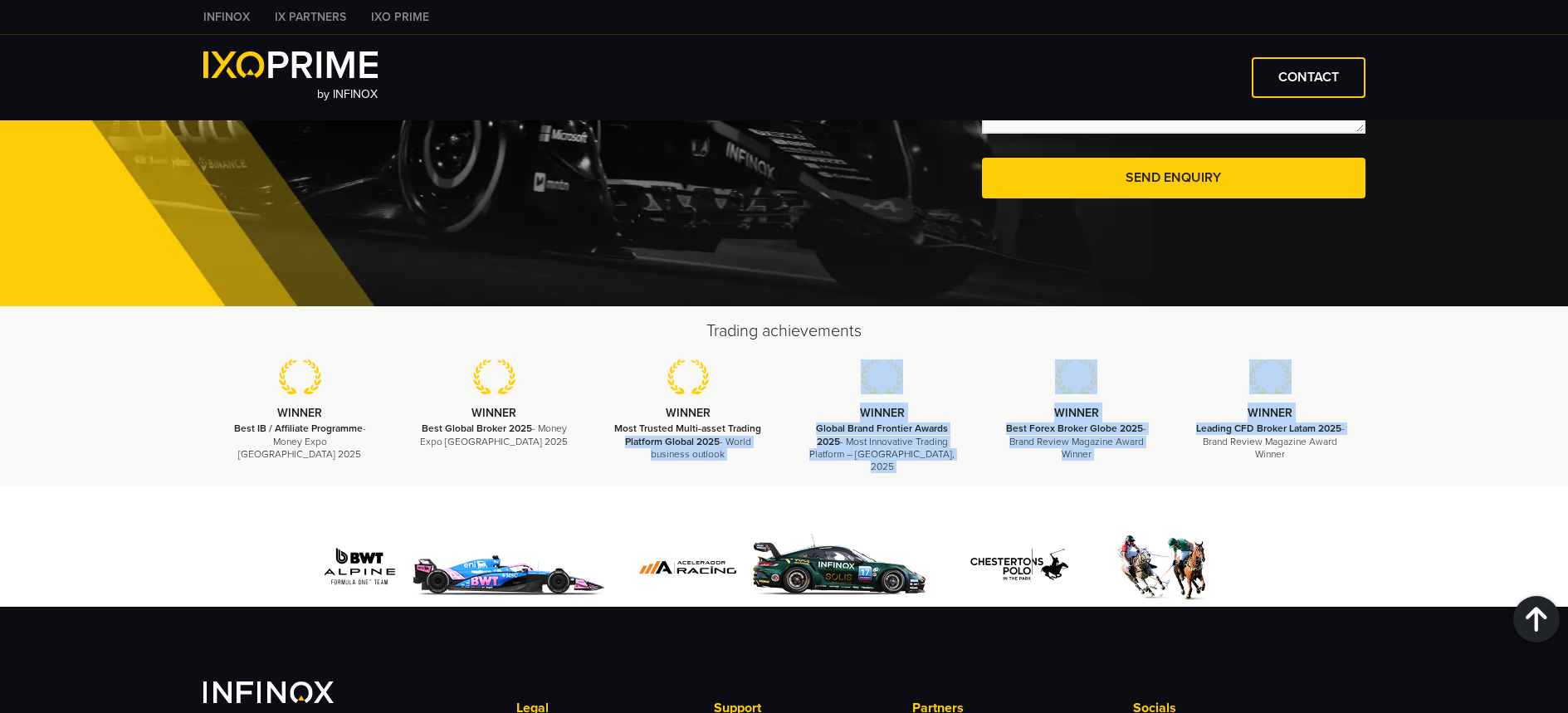
drag, startPoint x: 598, startPoint y: 438, endPoint x: 1426, endPoint y: 431, distance: 828.0
click at [1411, 427] on div "Trading achievements WINNER Best IB / Affiliate Programme - Money Expo [GEOGRAP…" at bounding box center [784, 396] width 1568 height 180
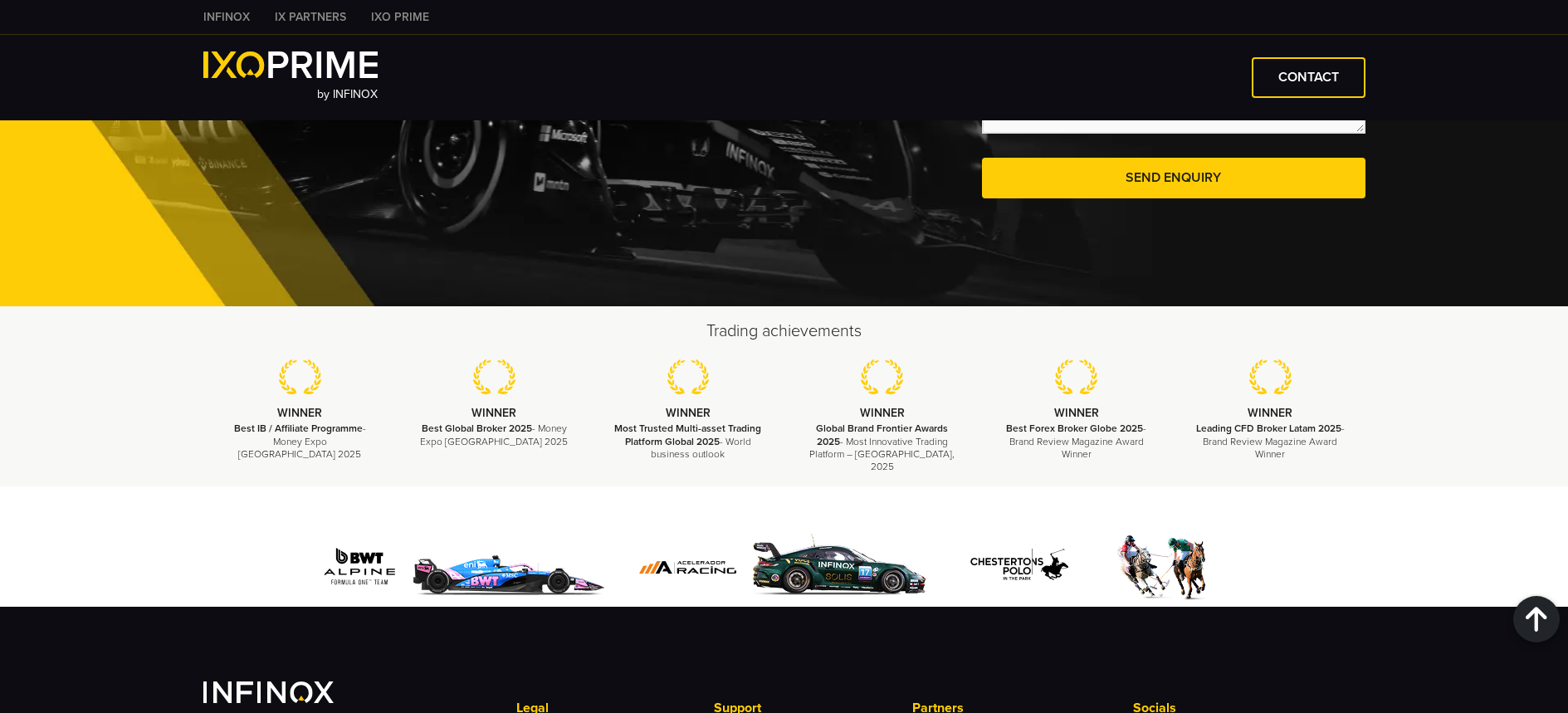
click at [1494, 486] on div at bounding box center [784, 546] width 1568 height 120
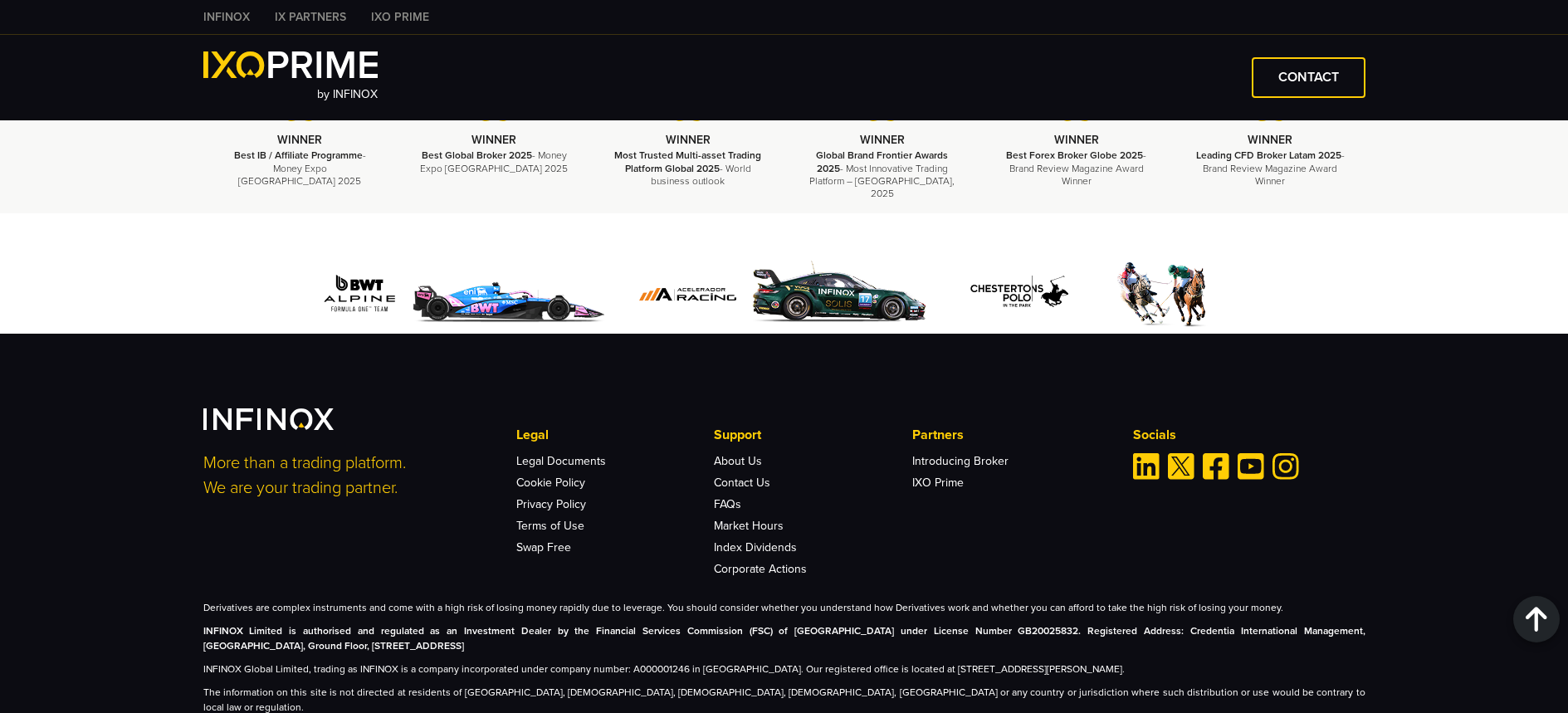
scroll to position [3923, 0]
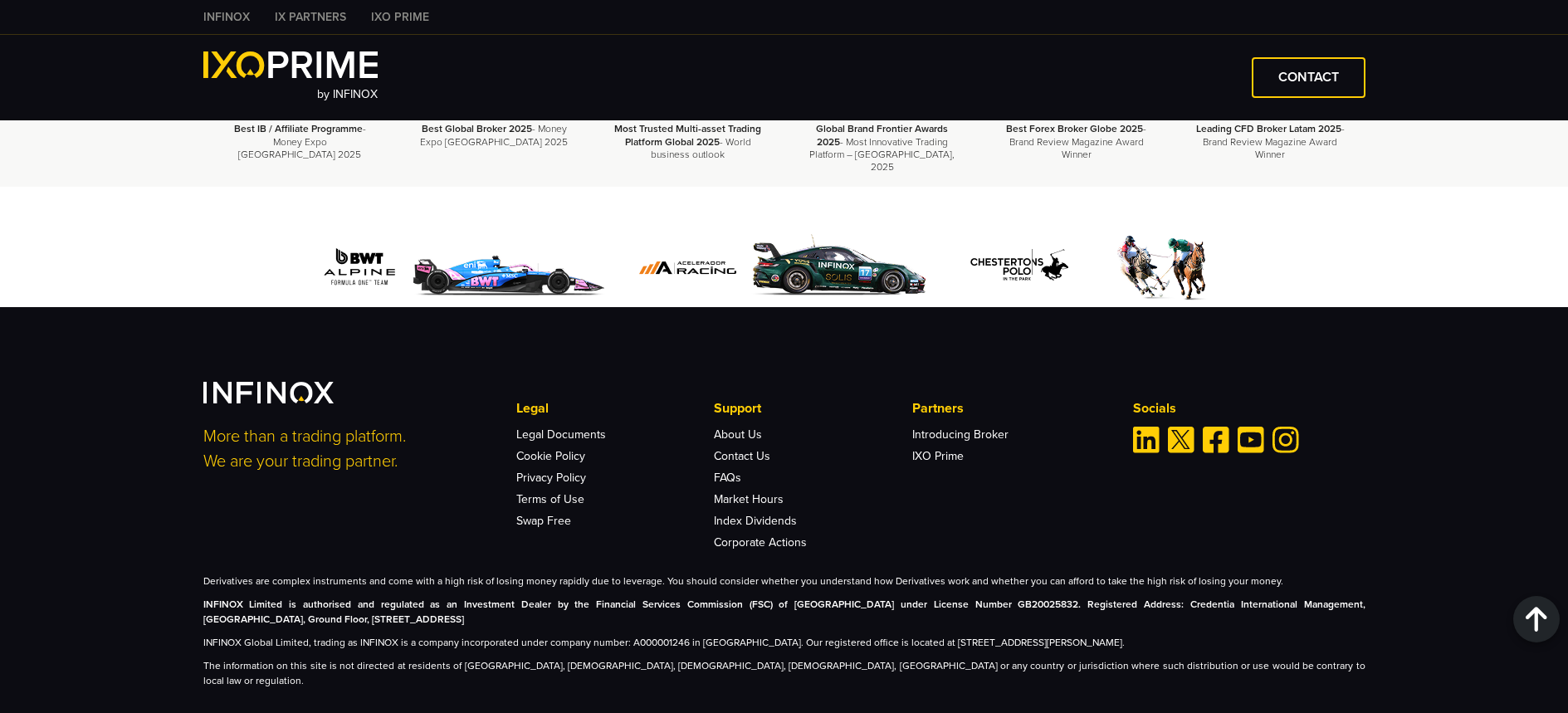
drag, startPoint x: 390, startPoint y: 417, endPoint x: 445, endPoint y: 441, distance: 60.0
click at [445, 441] on div "More than a trading platform. We are your trading partner. Legal Legal Document…" at bounding box center [785, 535] width 1196 height 306
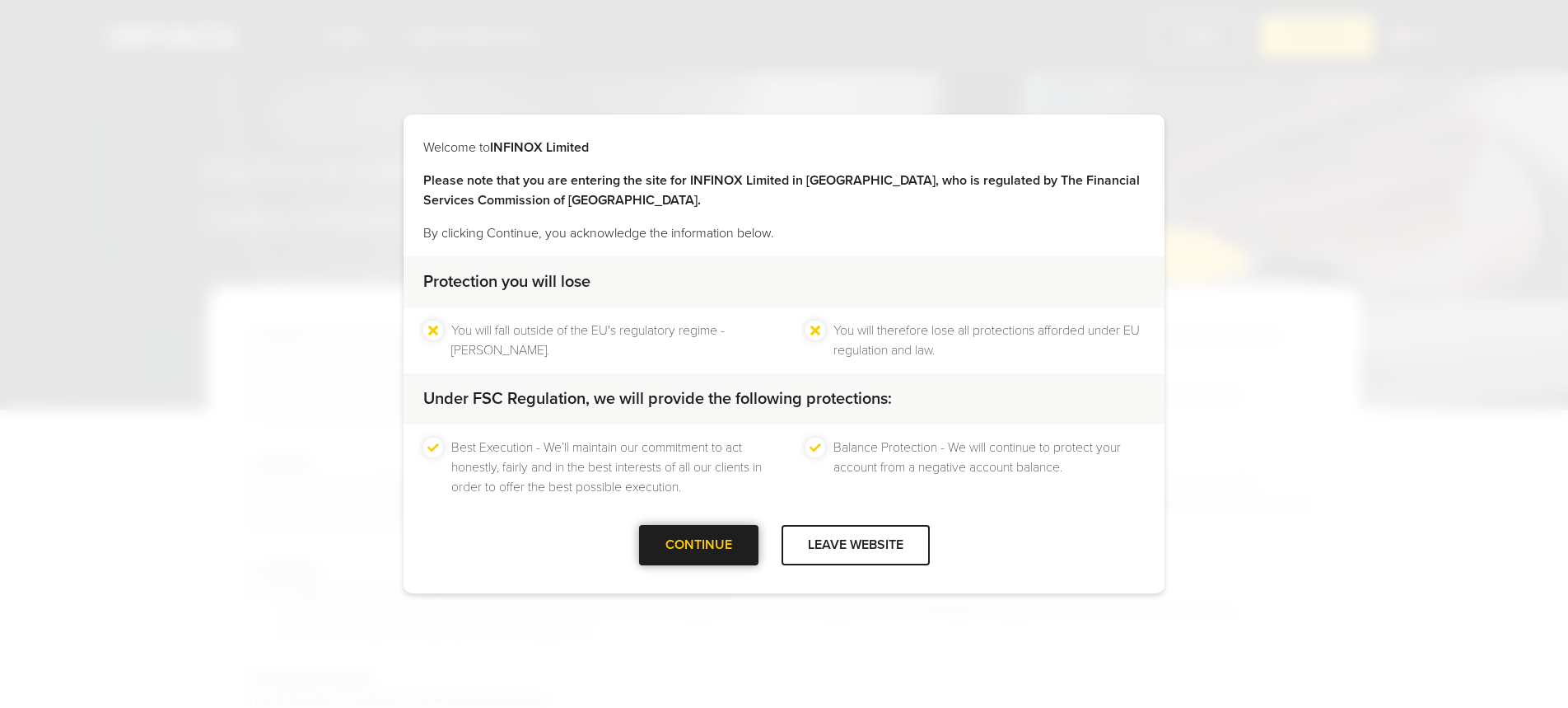
click at [698, 545] on div at bounding box center [698, 545] width 0 height 0
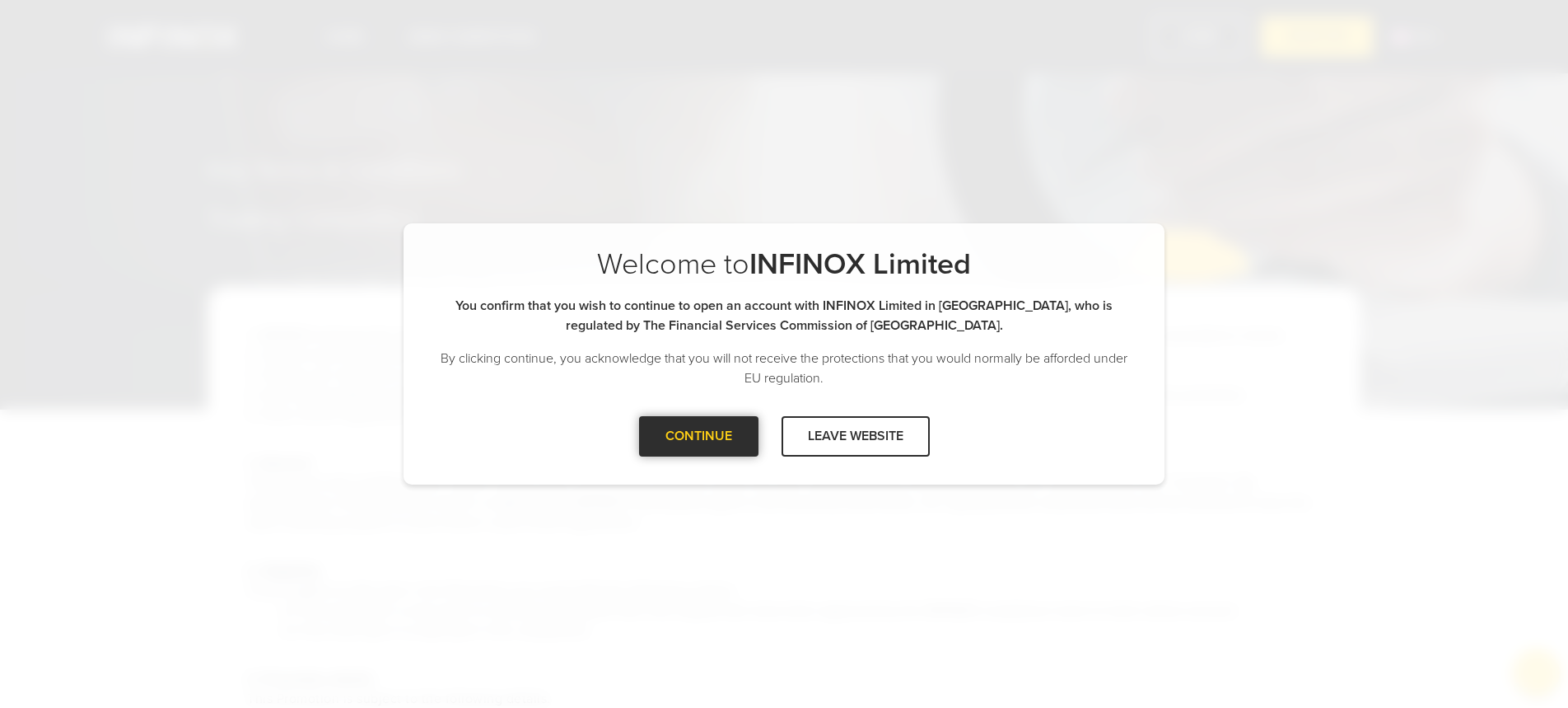
click at [708, 416] on div "CONTINUE" at bounding box center [699, 436] width 119 height 41
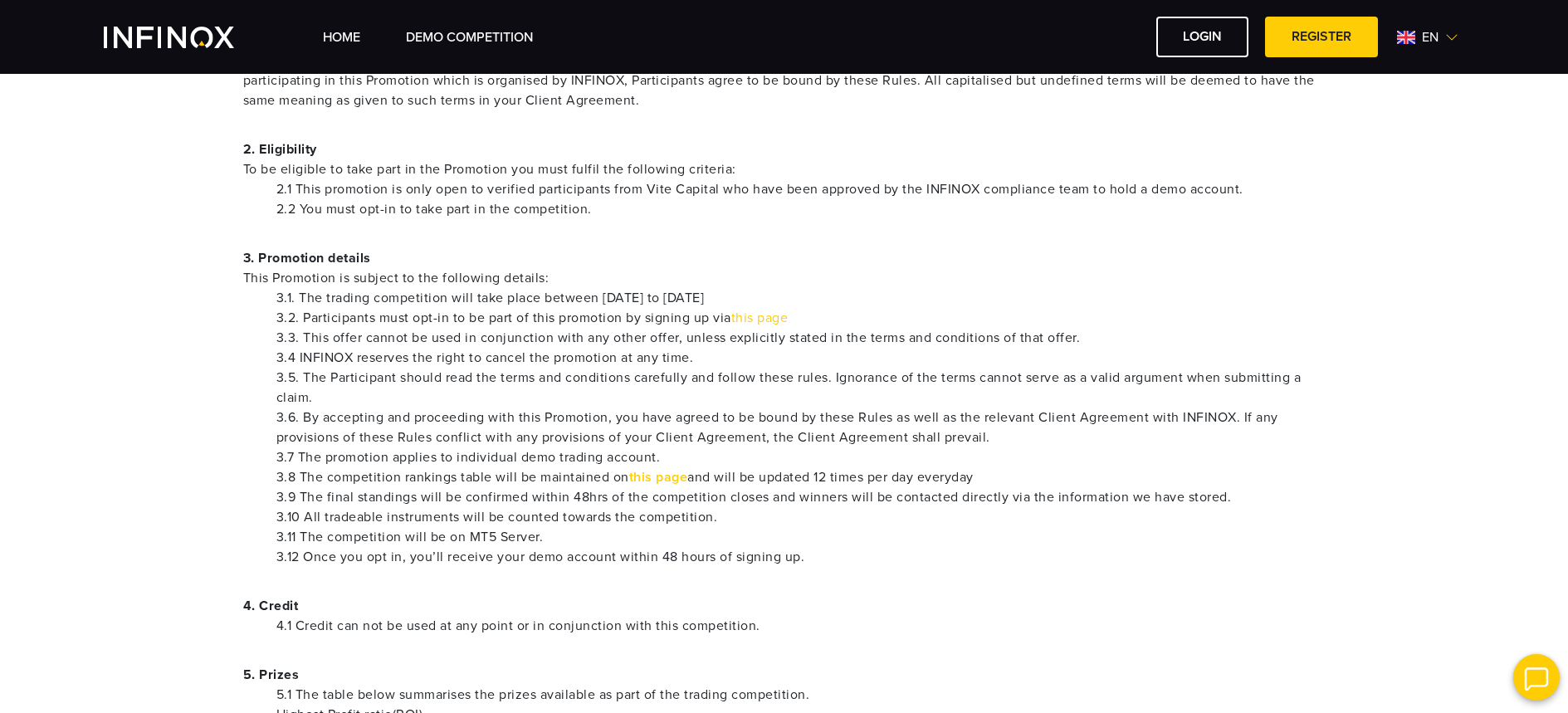
scroll to position [456, 0]
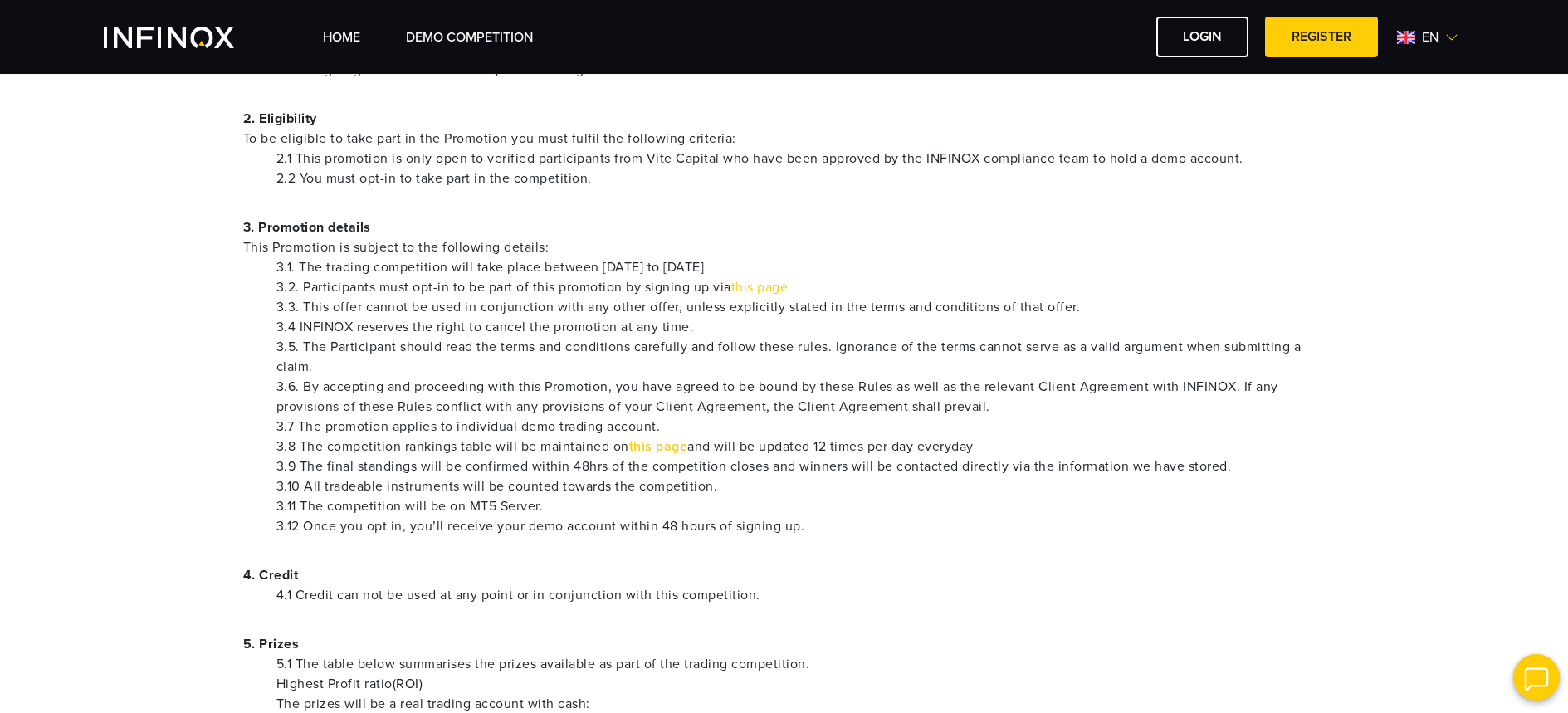
drag, startPoint x: 713, startPoint y: 261, endPoint x: 963, endPoint y: 261, distance: 250.0
click at [963, 261] on li "3.1. The trading competition will take place between 15th August 2025 to 15th S…" at bounding box center [800, 266] width 1049 height 20
click at [964, 263] on li "3.1. The trading competition will take place between 15th August 2025 to 15th S…" at bounding box center [800, 266] width 1049 height 20
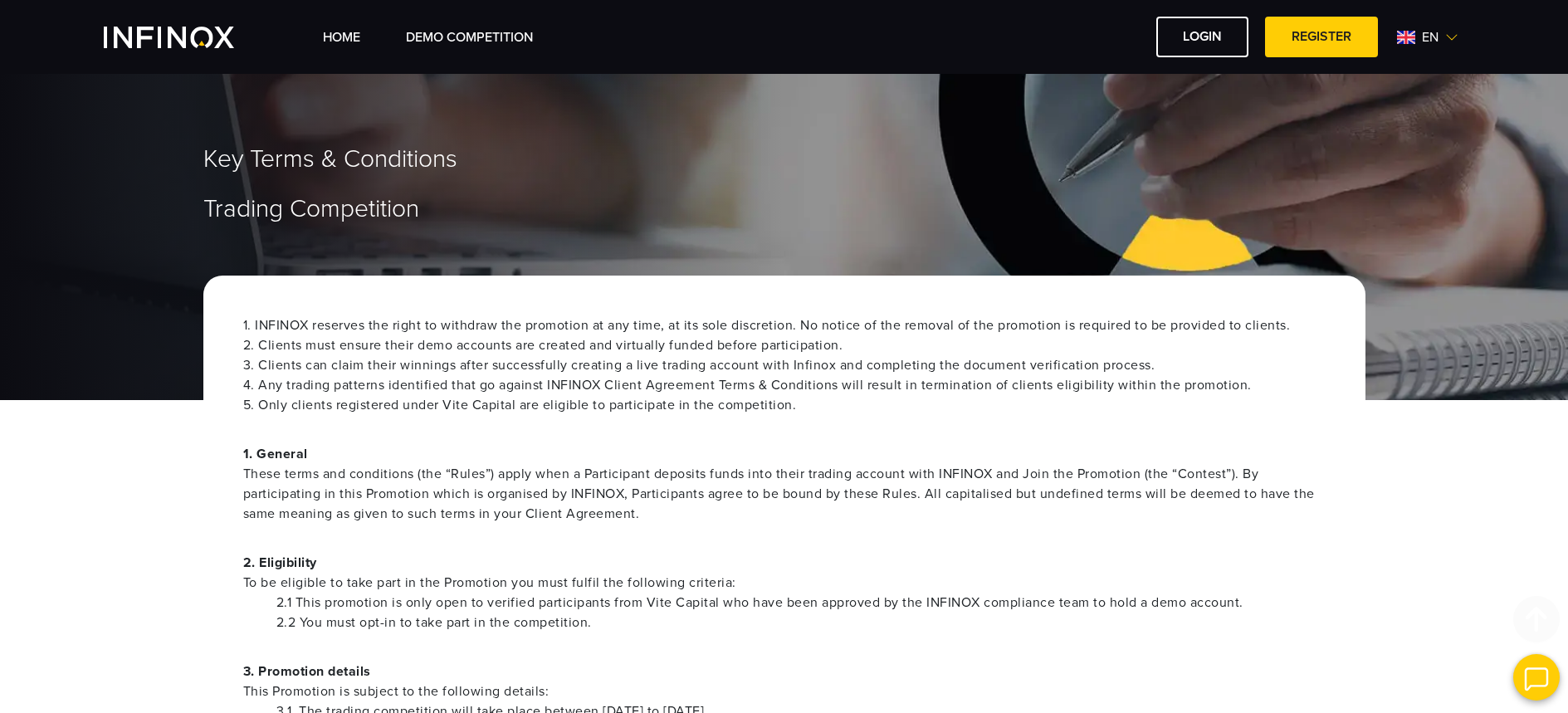
scroll to position [0, 0]
